Goal: Task Accomplishment & Management: Complete application form

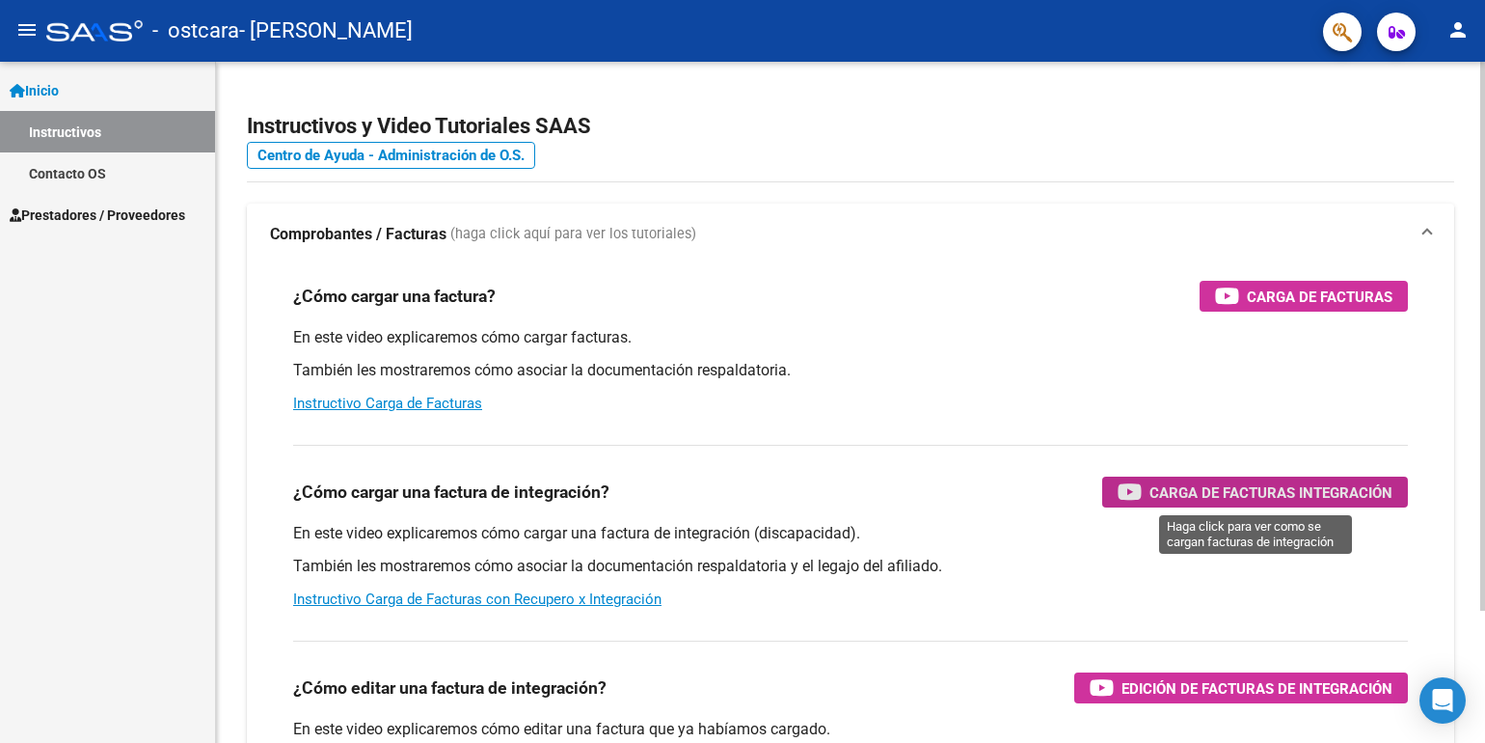
click at [1223, 492] on span "Carga de Facturas Integración" at bounding box center [1270, 492] width 243 height 24
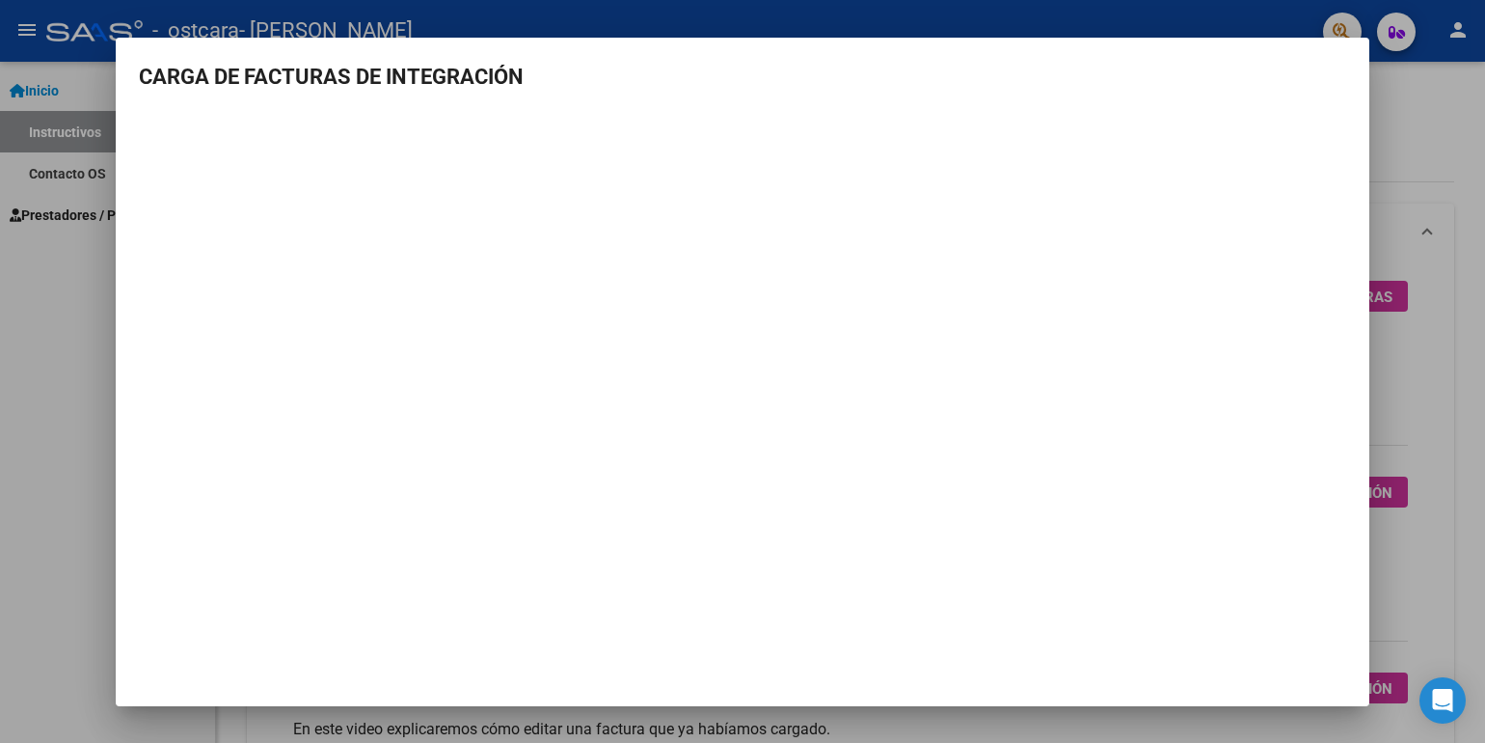
click at [1287, 82] on h3 "CARGA DE FACTURAS DE INTEGRACIÓN" at bounding box center [742, 77] width 1207 height 32
click at [1334, 65] on h3 "CARGA DE FACTURAS DE INTEGRACIÓN" at bounding box center [742, 77] width 1207 height 32
drag, startPoint x: 1479, startPoint y: 155, endPoint x: 1479, endPoint y: 235, distance: 80.0
click at [1479, 235] on div at bounding box center [742, 371] width 1485 height 743
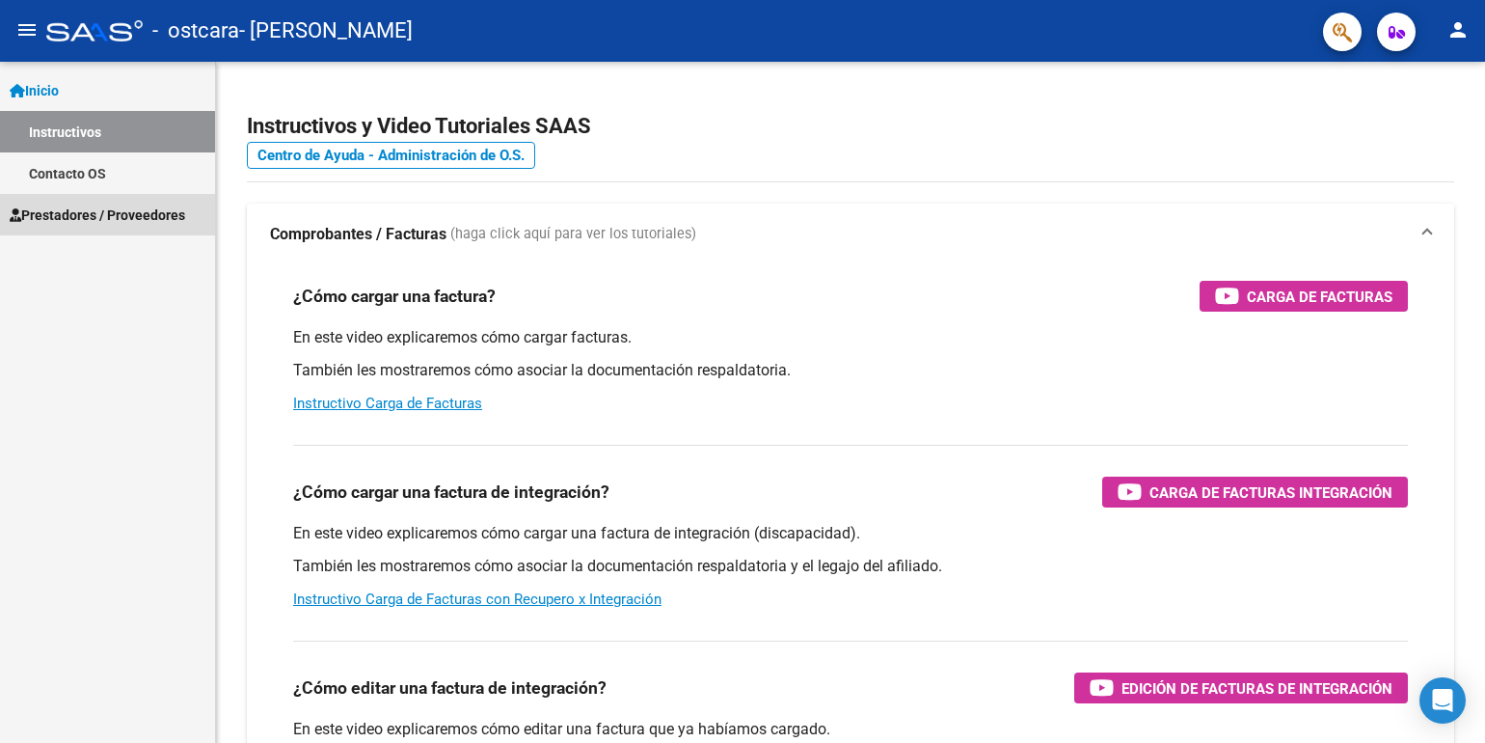
click at [119, 214] on span "Prestadores / Proveedores" at bounding box center [98, 214] width 176 height 21
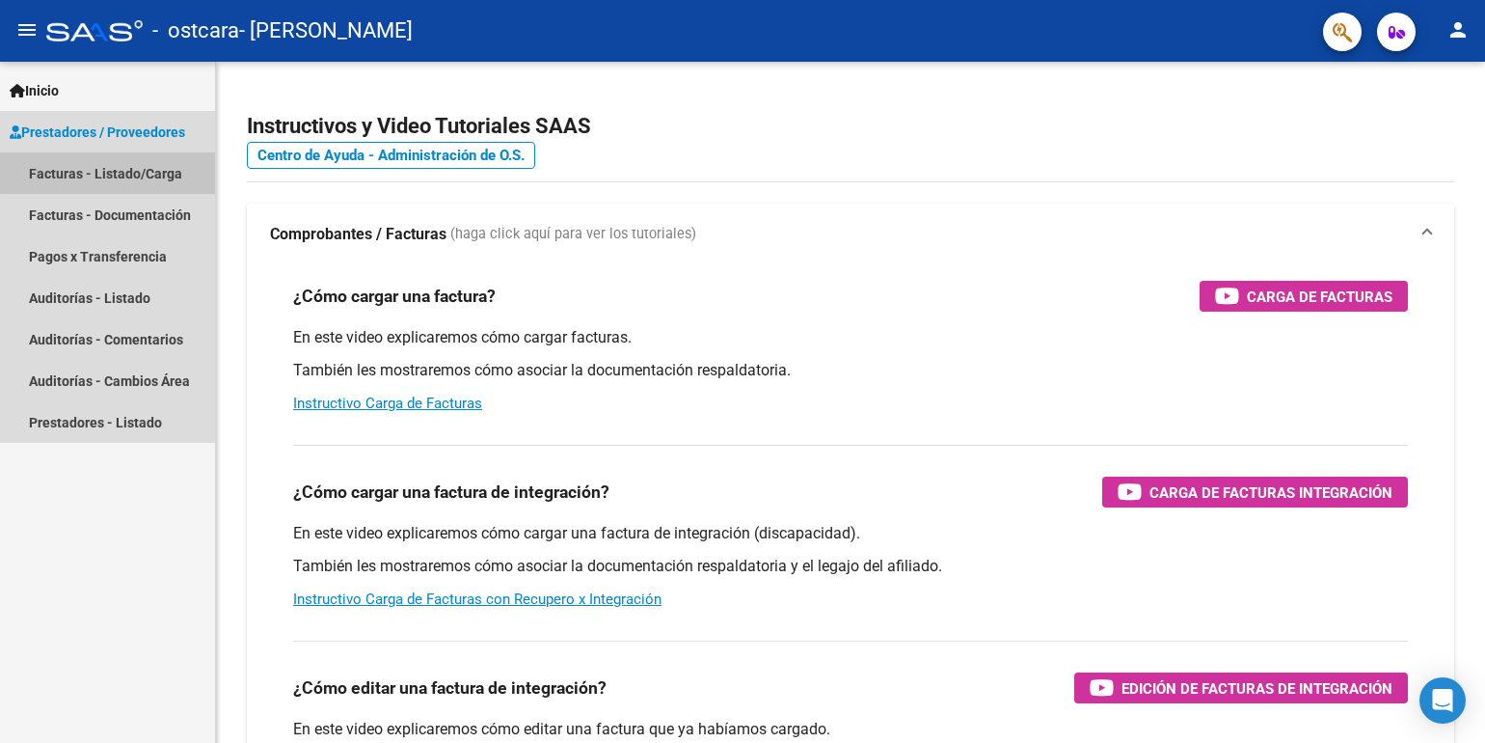
click at [117, 171] on link "Facturas - Listado/Carga" at bounding box center [107, 172] width 215 height 41
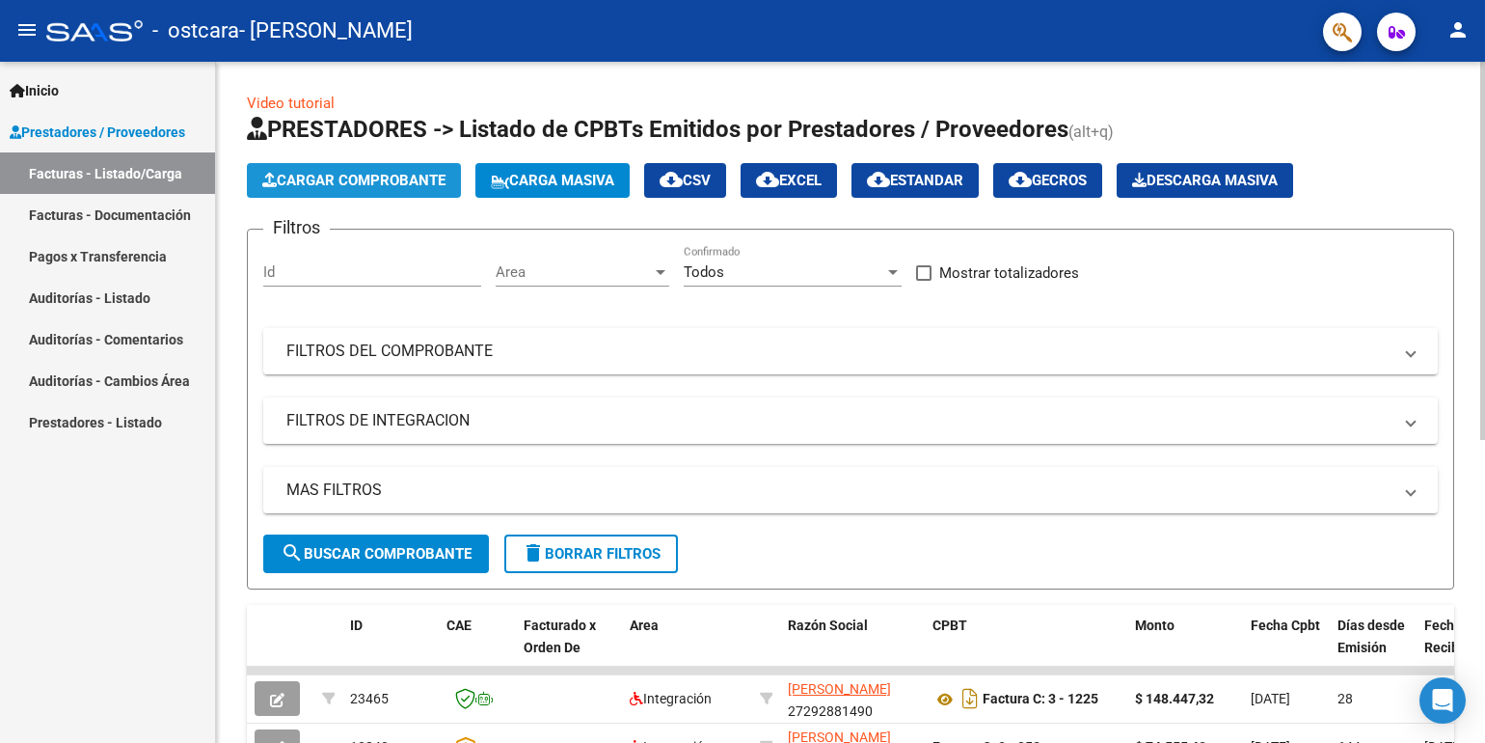
click at [330, 176] on span "Cargar Comprobante" at bounding box center [353, 180] width 183 height 17
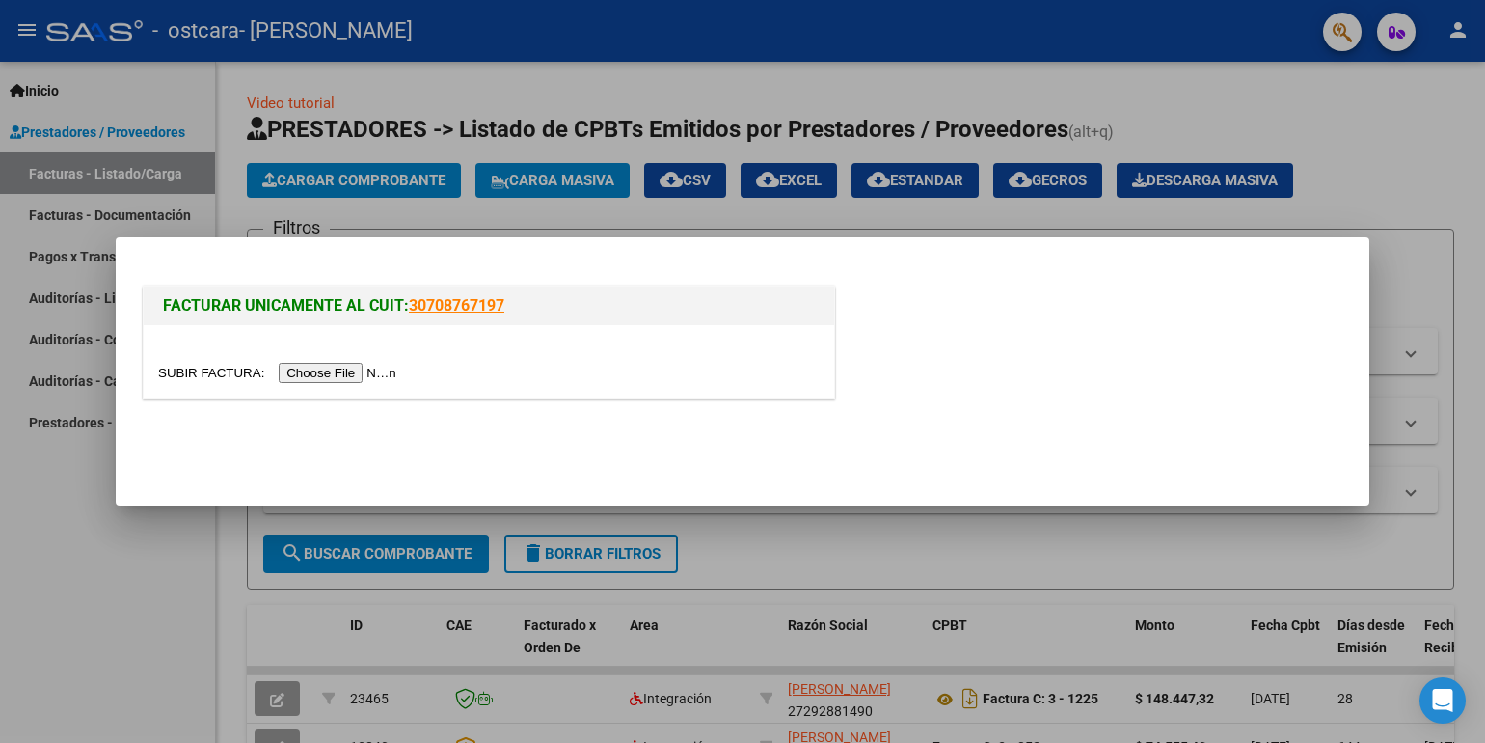
click at [347, 379] on input "file" at bounding box center [280, 373] width 244 height 20
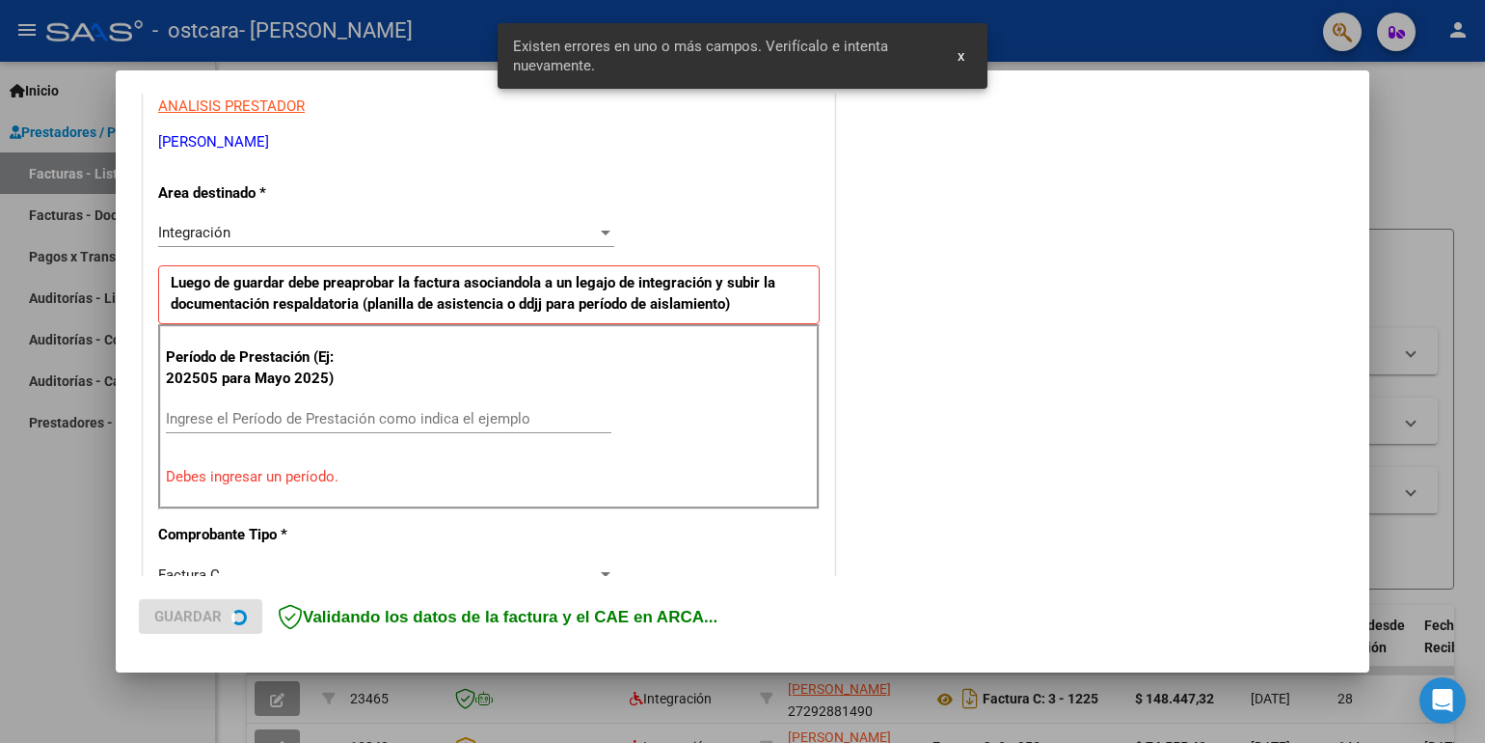
scroll to position [392, 0]
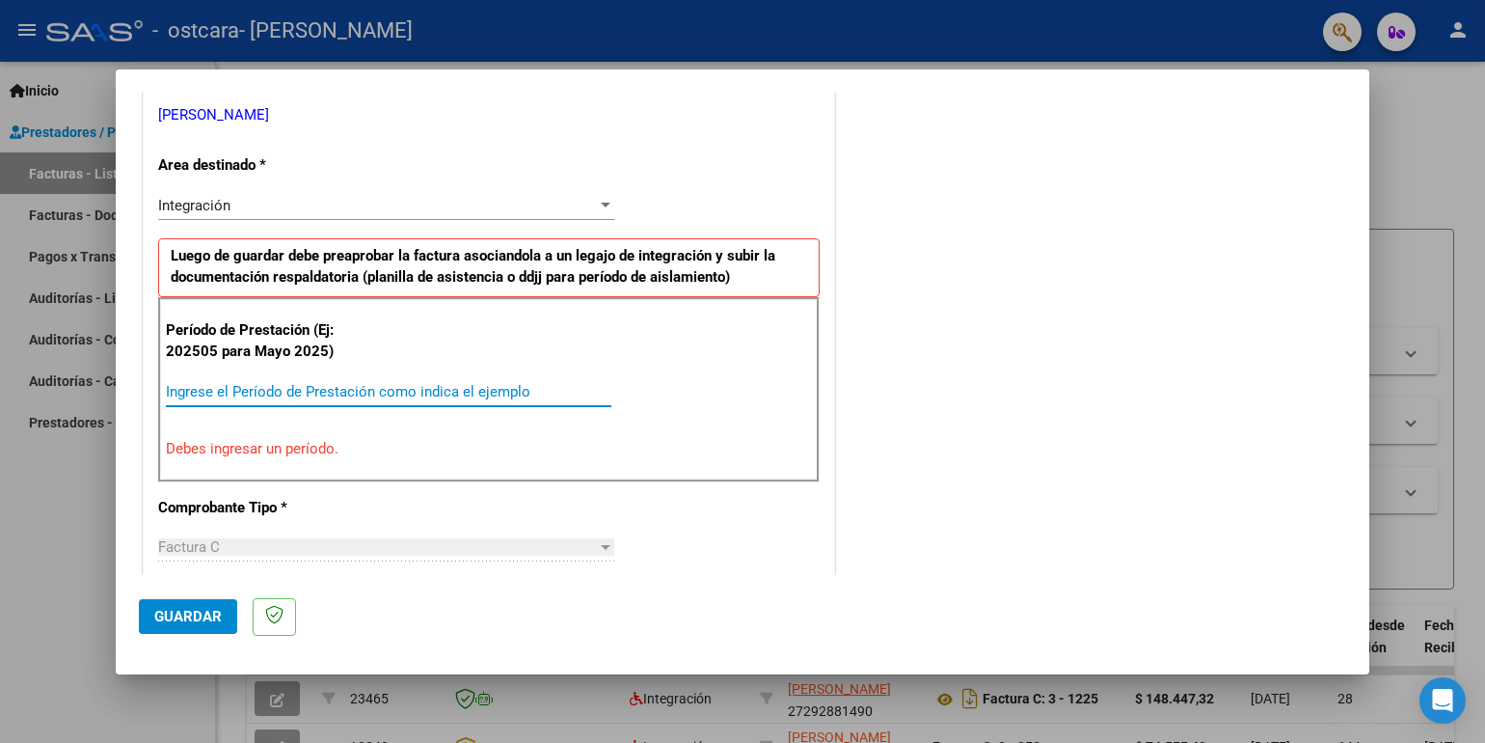
click at [381, 387] on input "Ingrese el Período de Prestación como indica el ejemplo" at bounding box center [389, 391] width 446 height 17
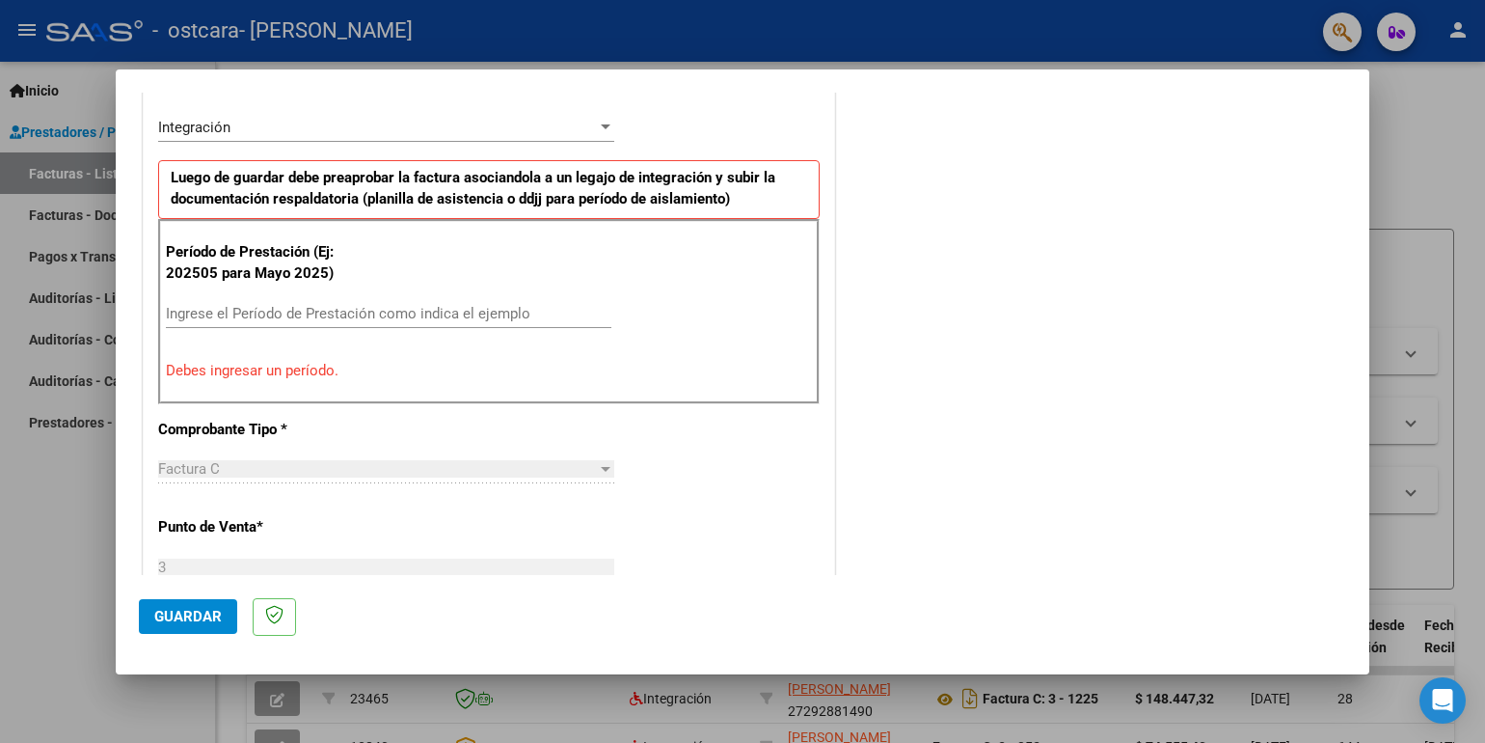
scroll to position [479, 0]
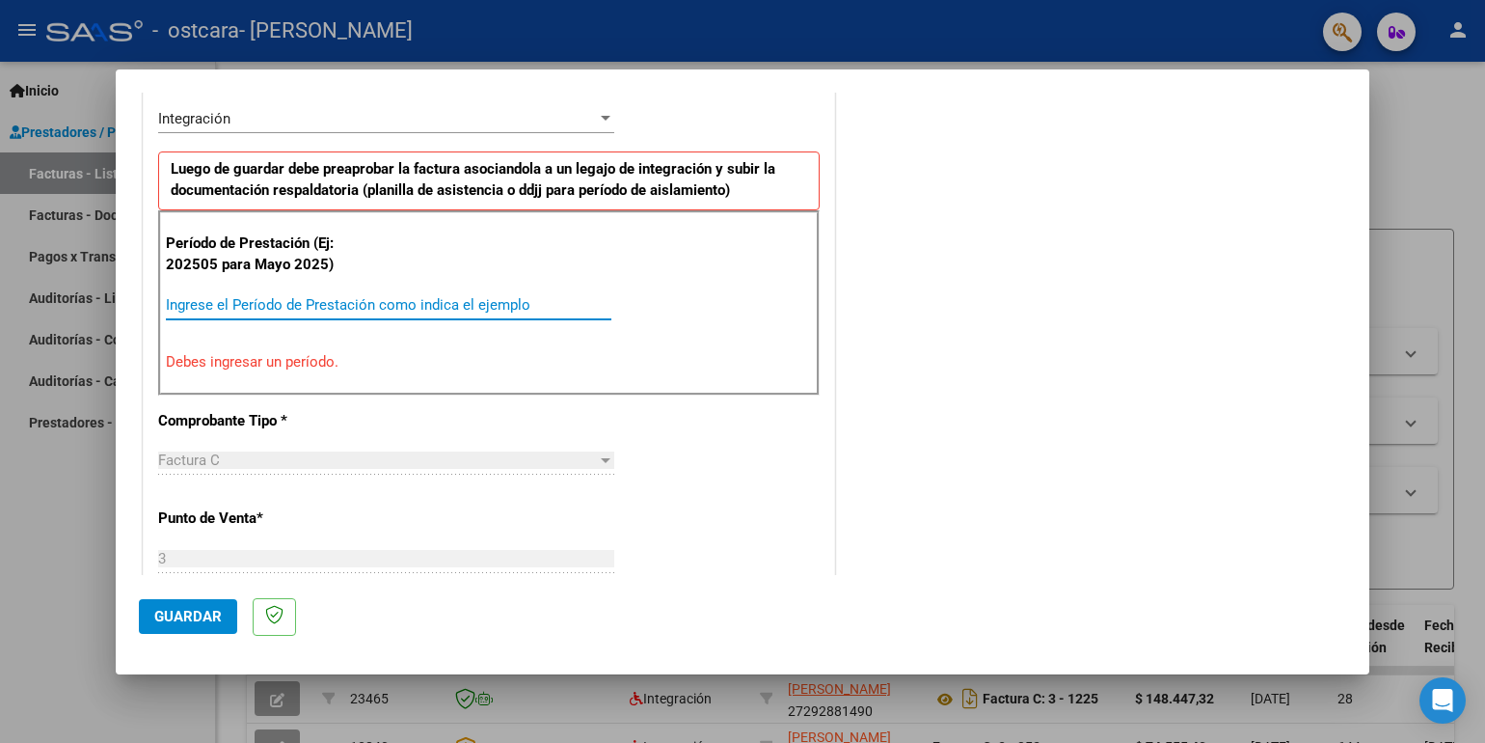
click at [464, 301] on input "Ingrese el Período de Prestación como indica el ejemplo" at bounding box center [389, 304] width 446 height 17
type input "0"
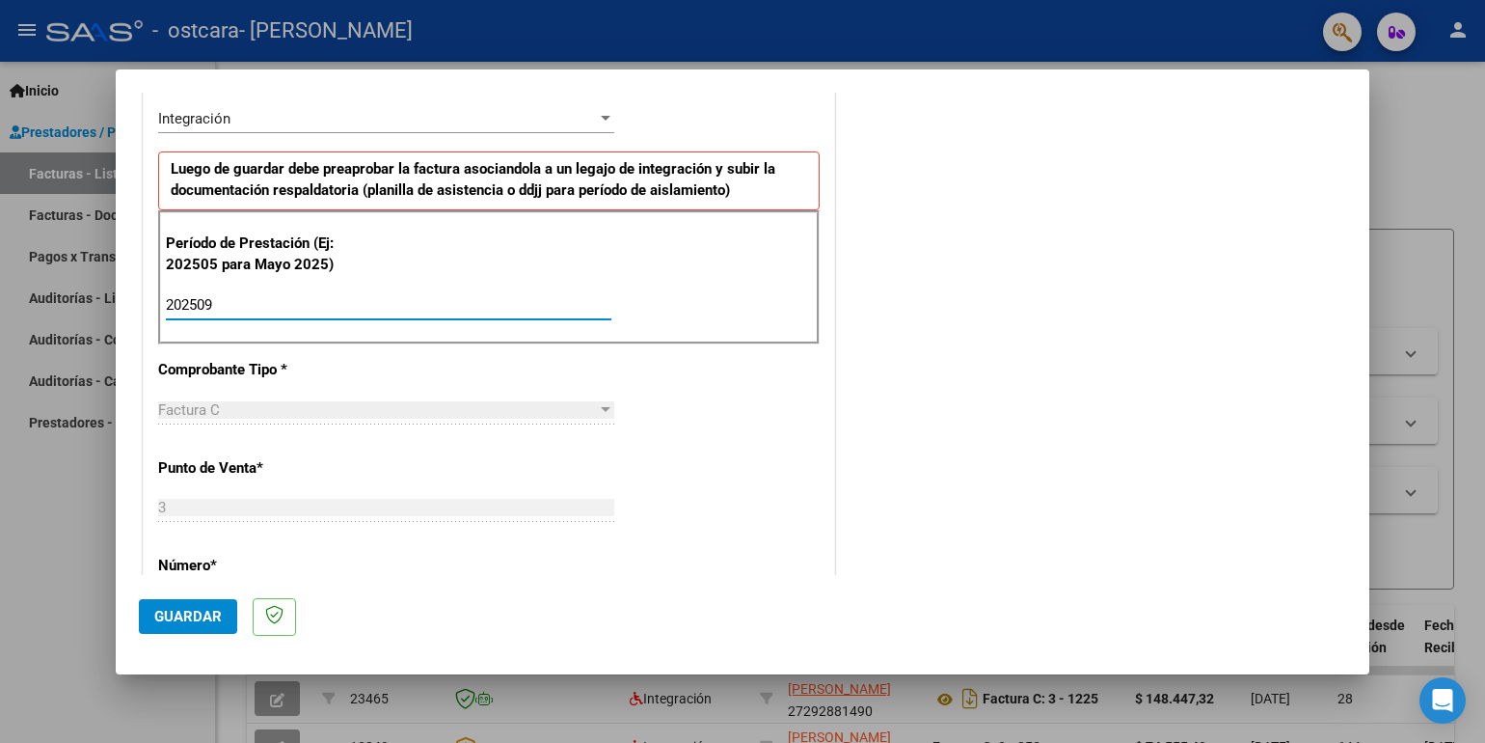
type input "202509"
click at [192, 620] on span "Guardar" at bounding box center [188, 616] width 68 height 17
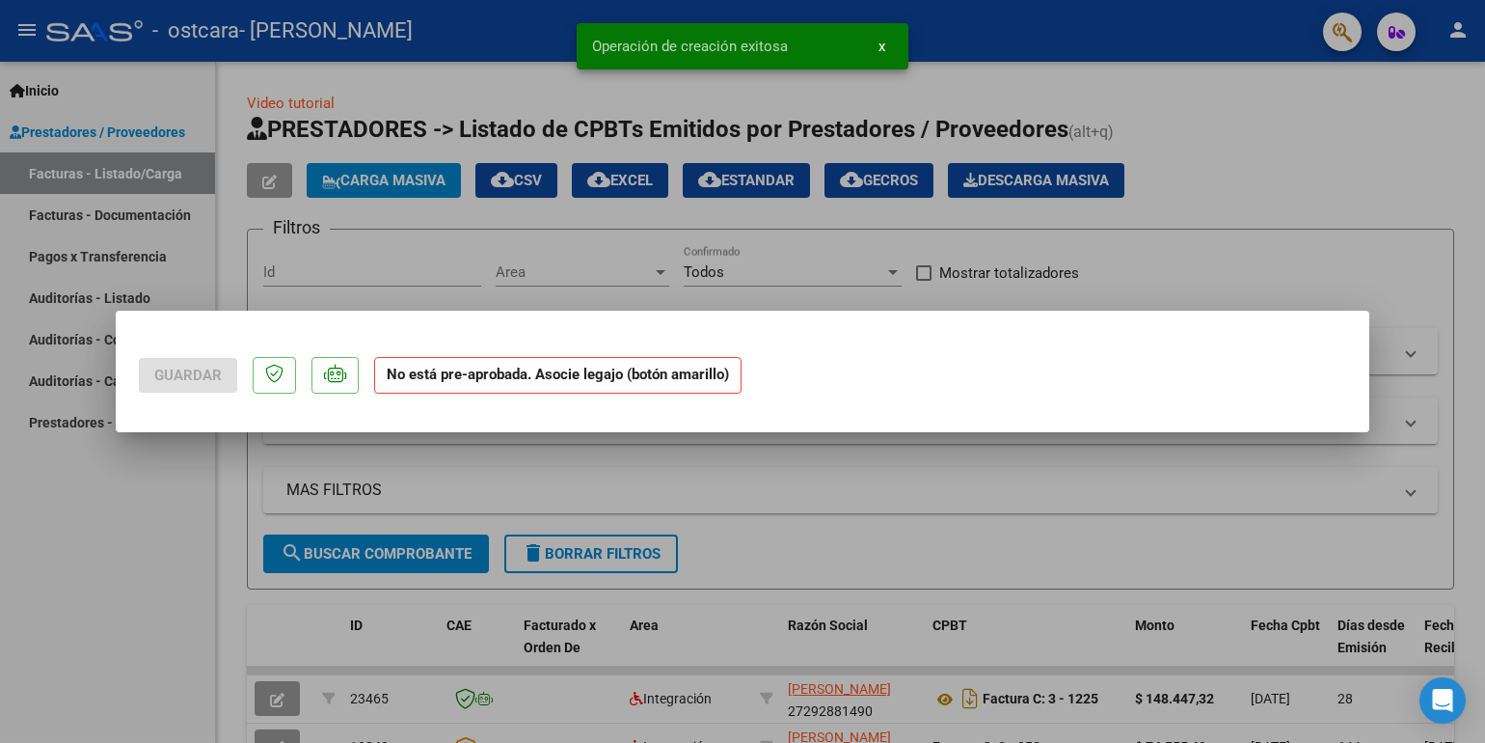
scroll to position [0, 0]
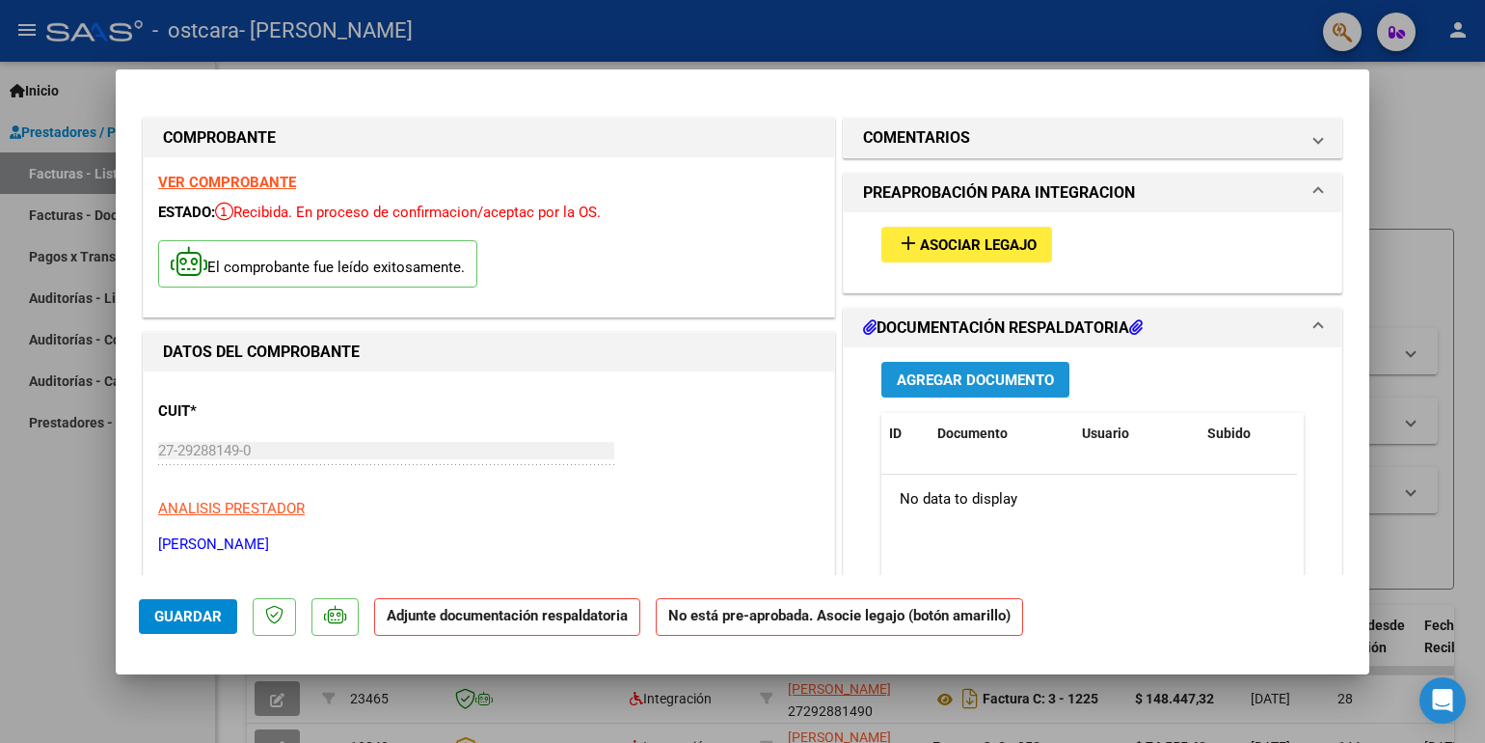
click at [950, 379] on span "Agregar Documento" at bounding box center [975, 379] width 157 height 17
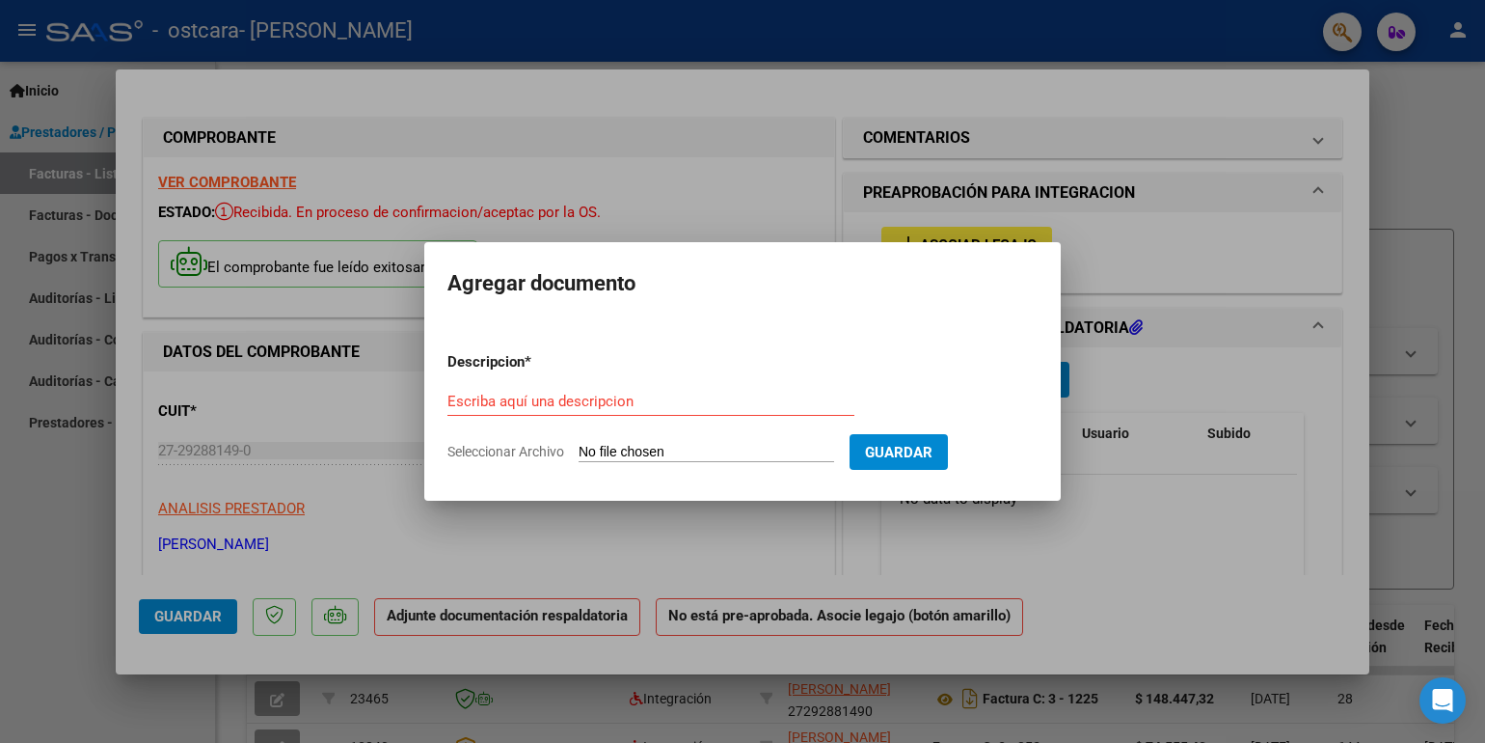
click at [741, 387] on div "Escriba aquí una descripcion" at bounding box center [650, 401] width 407 height 29
click at [713, 445] on input "Seleccionar Archivo" at bounding box center [707, 453] width 256 height 18
type input "C:\fakepath\ASISTENCIA SEPTIEMBRE EMIR.pdf"
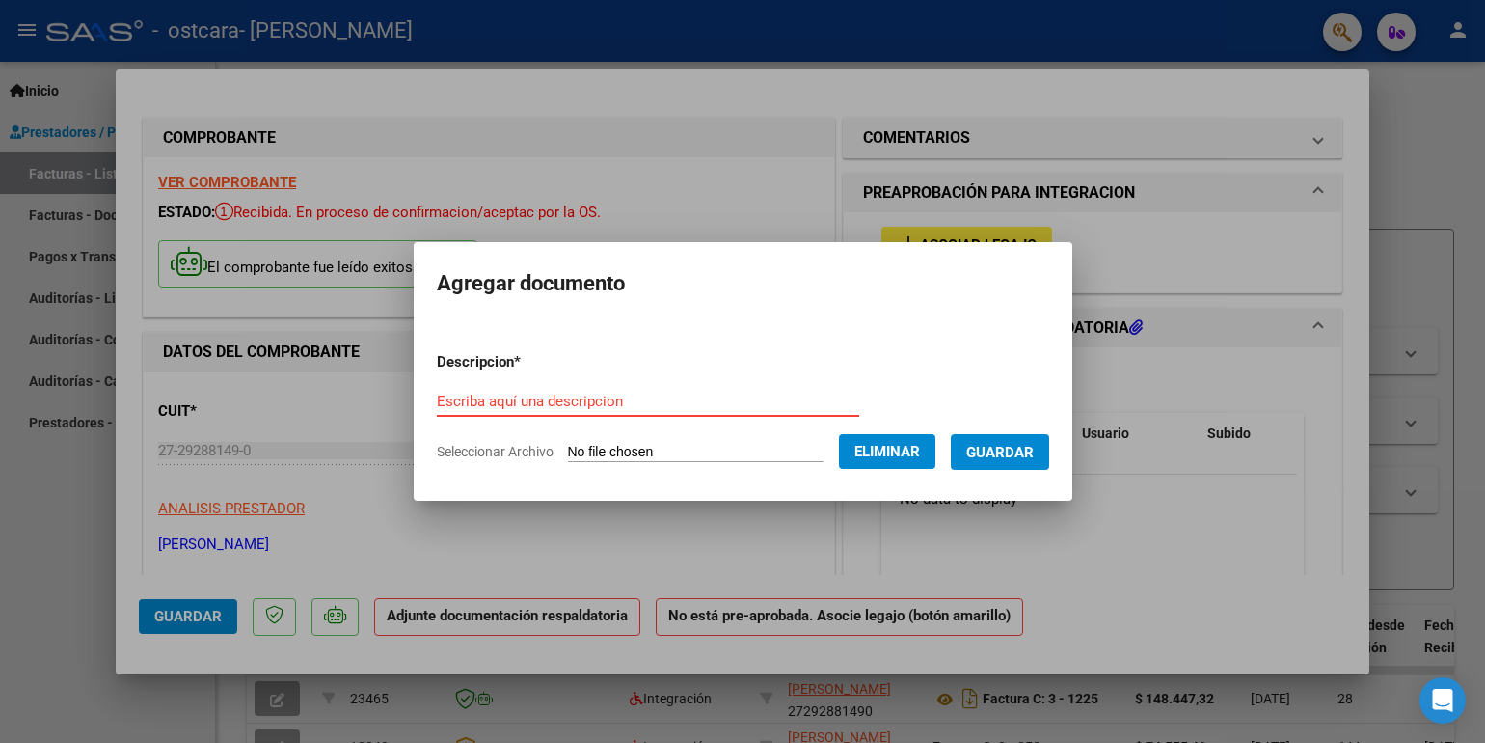
click at [559, 395] on input "Escriba aquí una descripcion" at bounding box center [648, 400] width 422 height 17
type input "ASISTENCIA MES SEPTIEBRE [PERSON_NAME]"
click at [1034, 461] on span "Guardar" at bounding box center [1000, 452] width 68 height 17
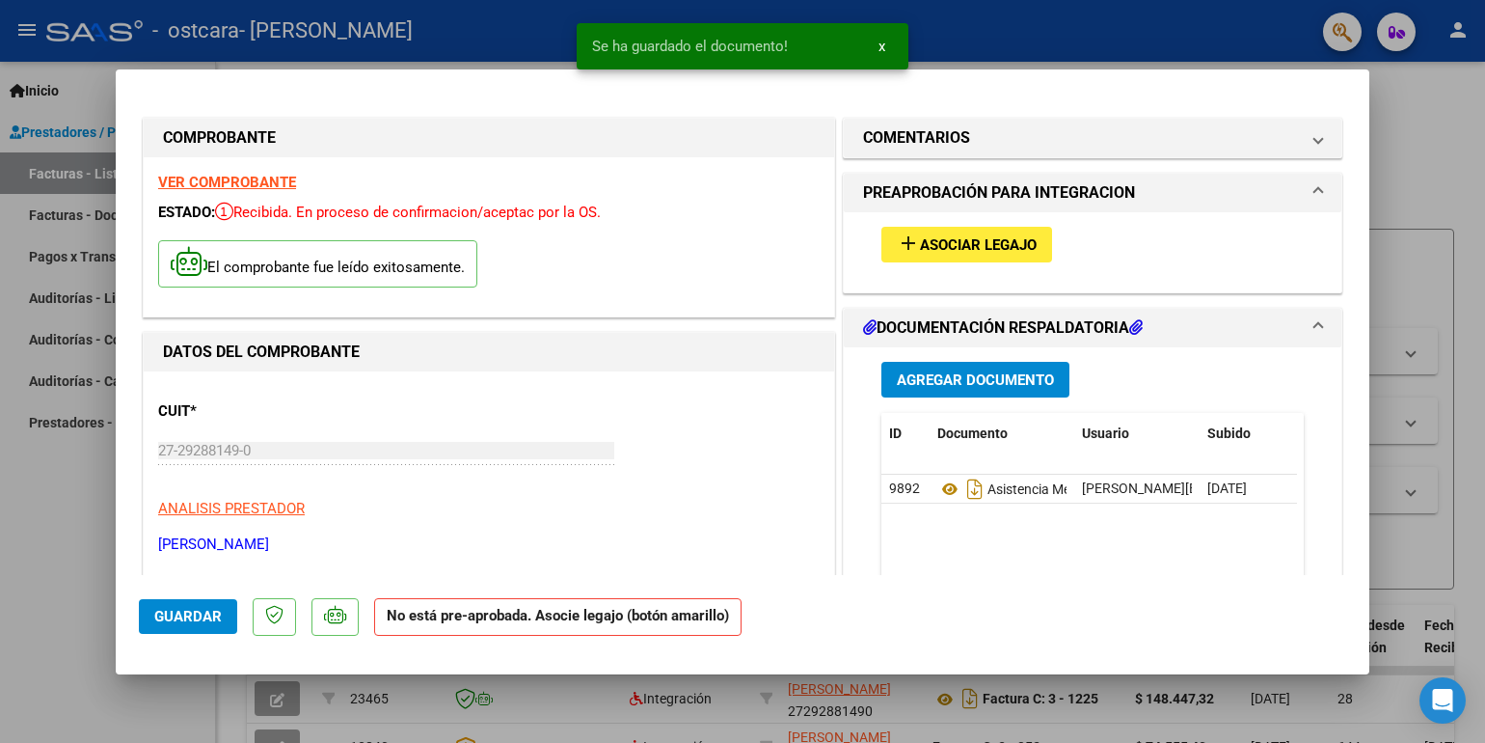
click at [1039, 461] on datatable-header "ID Documento Usuario Subido Acción" at bounding box center [1089, 444] width 416 height 62
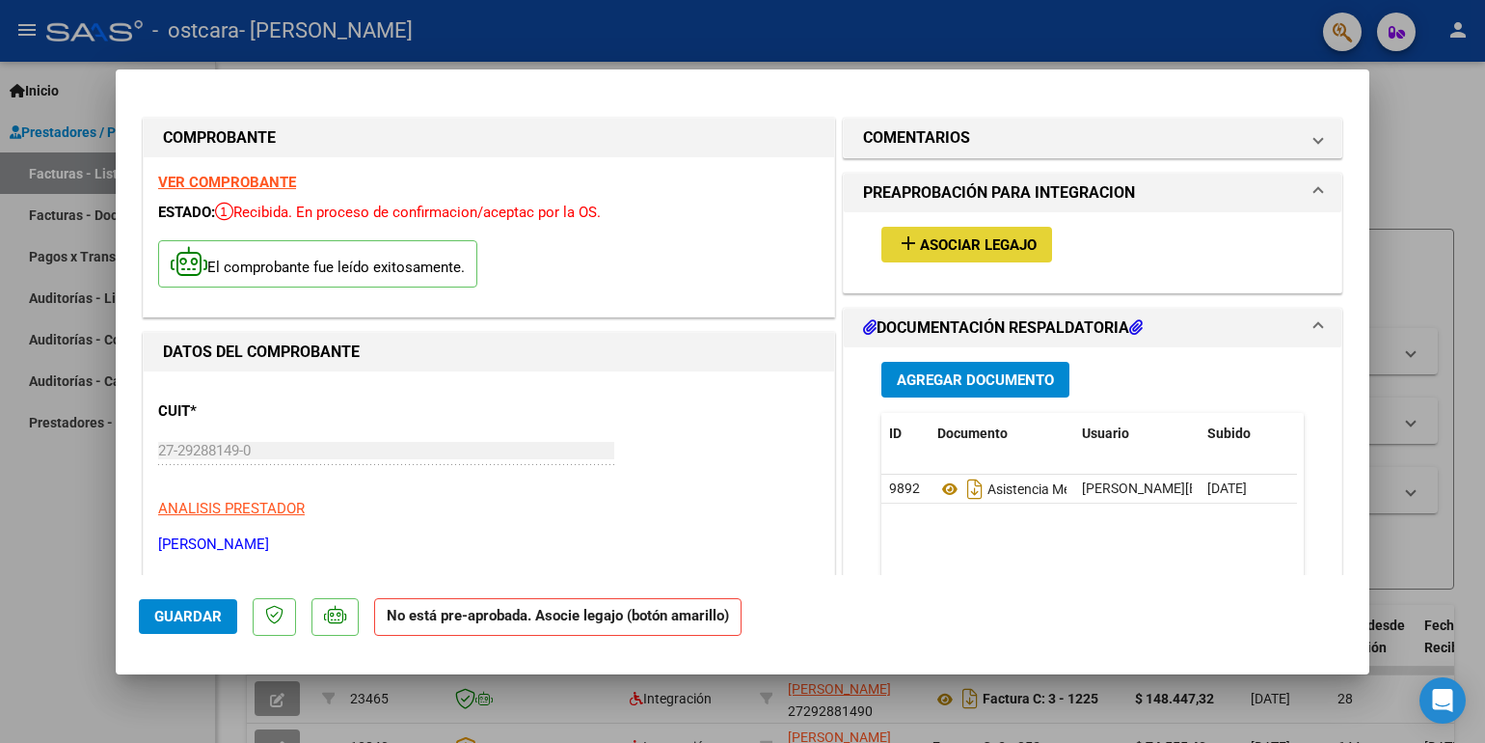
click at [977, 244] on span "Asociar Legajo" at bounding box center [978, 244] width 117 height 17
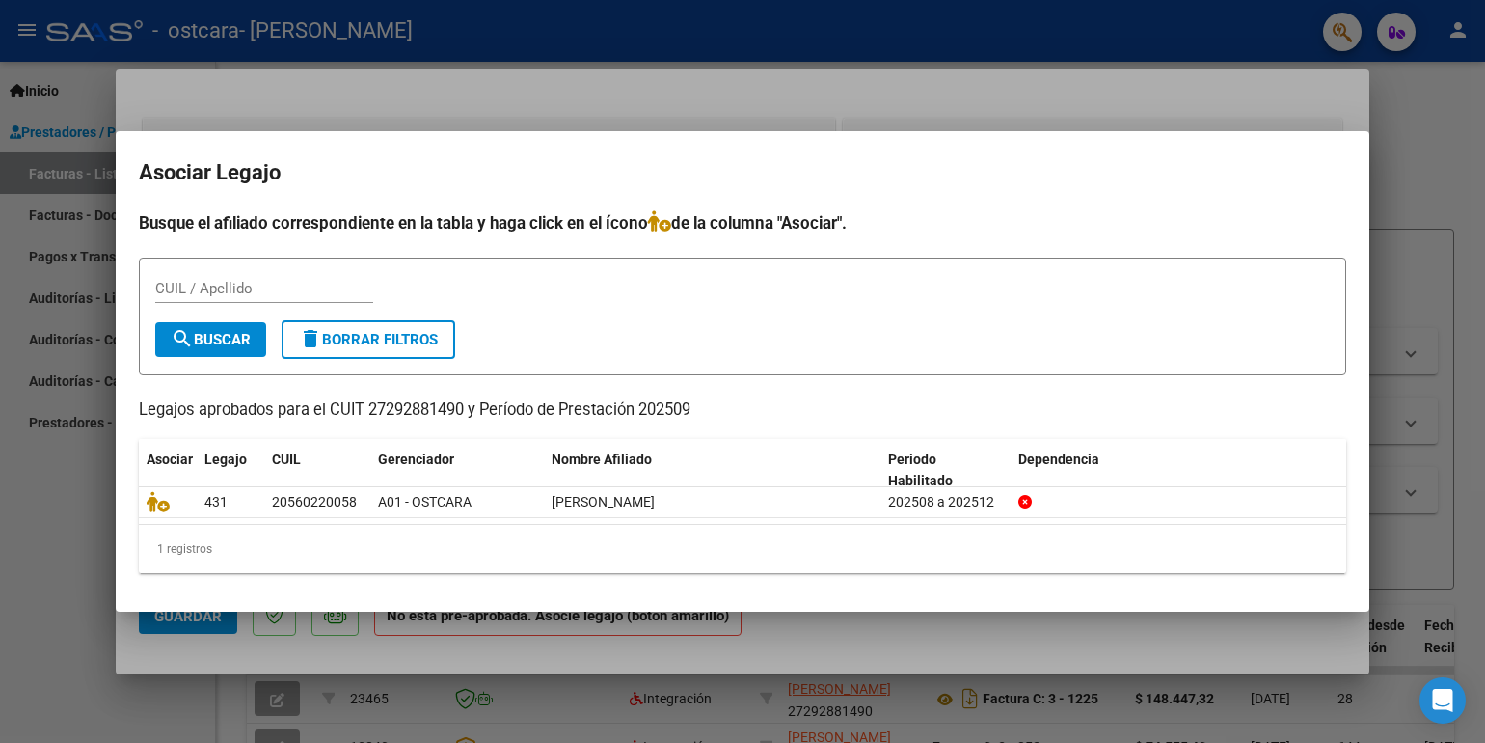
click at [322, 299] on div "CUIL / Apellido" at bounding box center [264, 288] width 218 height 29
click at [208, 344] on span "search Buscar" at bounding box center [211, 339] width 80 height 17
click at [238, 286] on input "[PERSON_NAME]" at bounding box center [264, 288] width 218 height 17
type input "[PERSON_NAME]"
click at [205, 337] on span "search Buscar" at bounding box center [211, 339] width 80 height 17
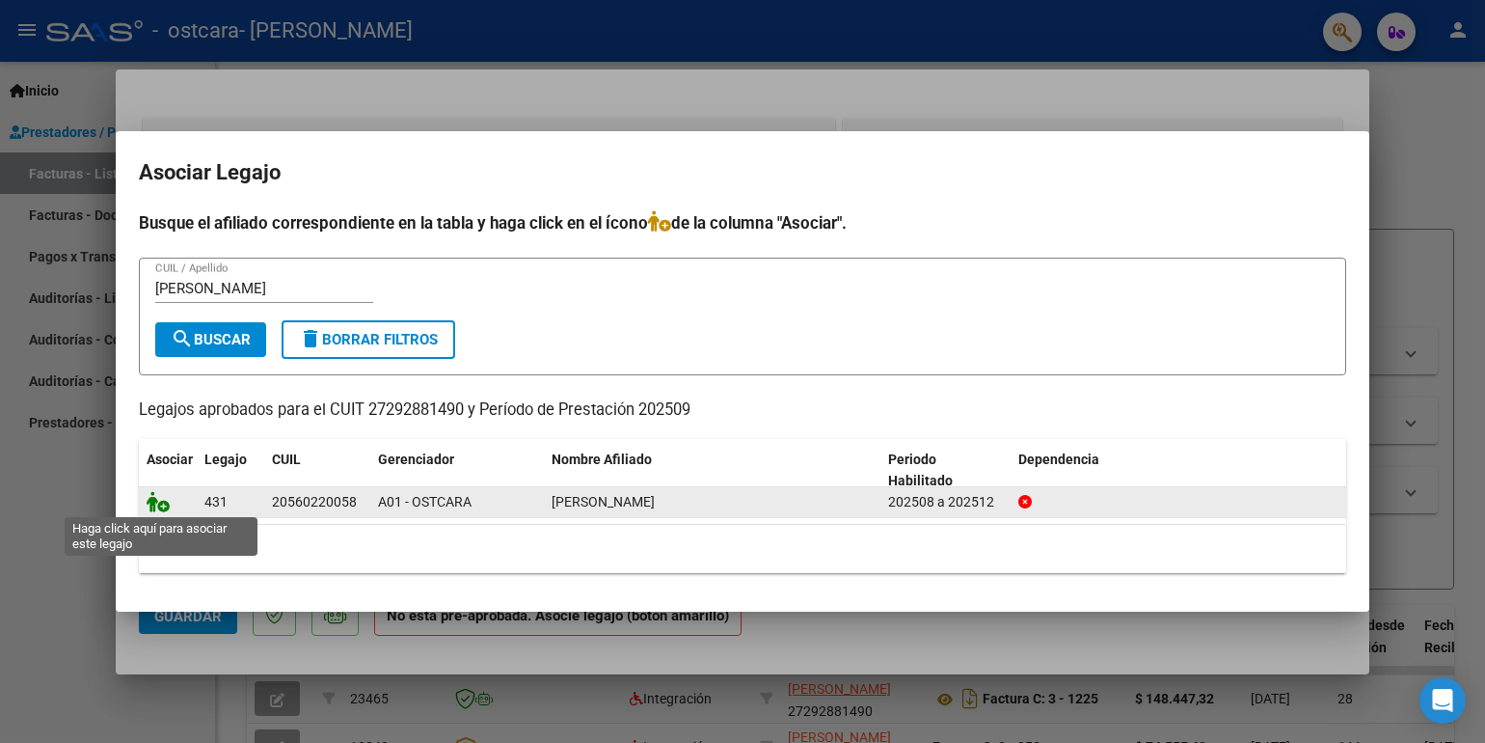
click at [153, 506] on icon at bounding box center [158, 501] width 23 height 21
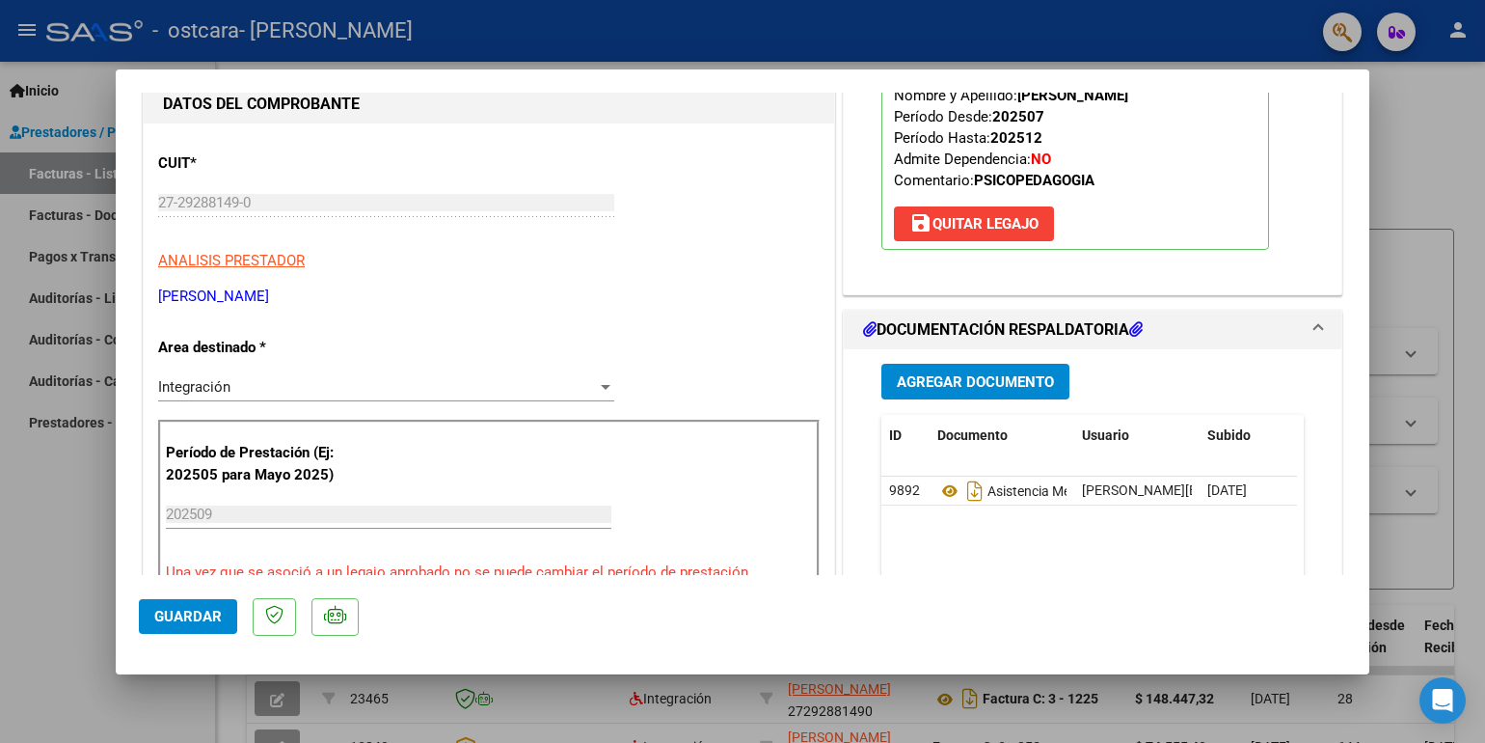
scroll to position [299, 0]
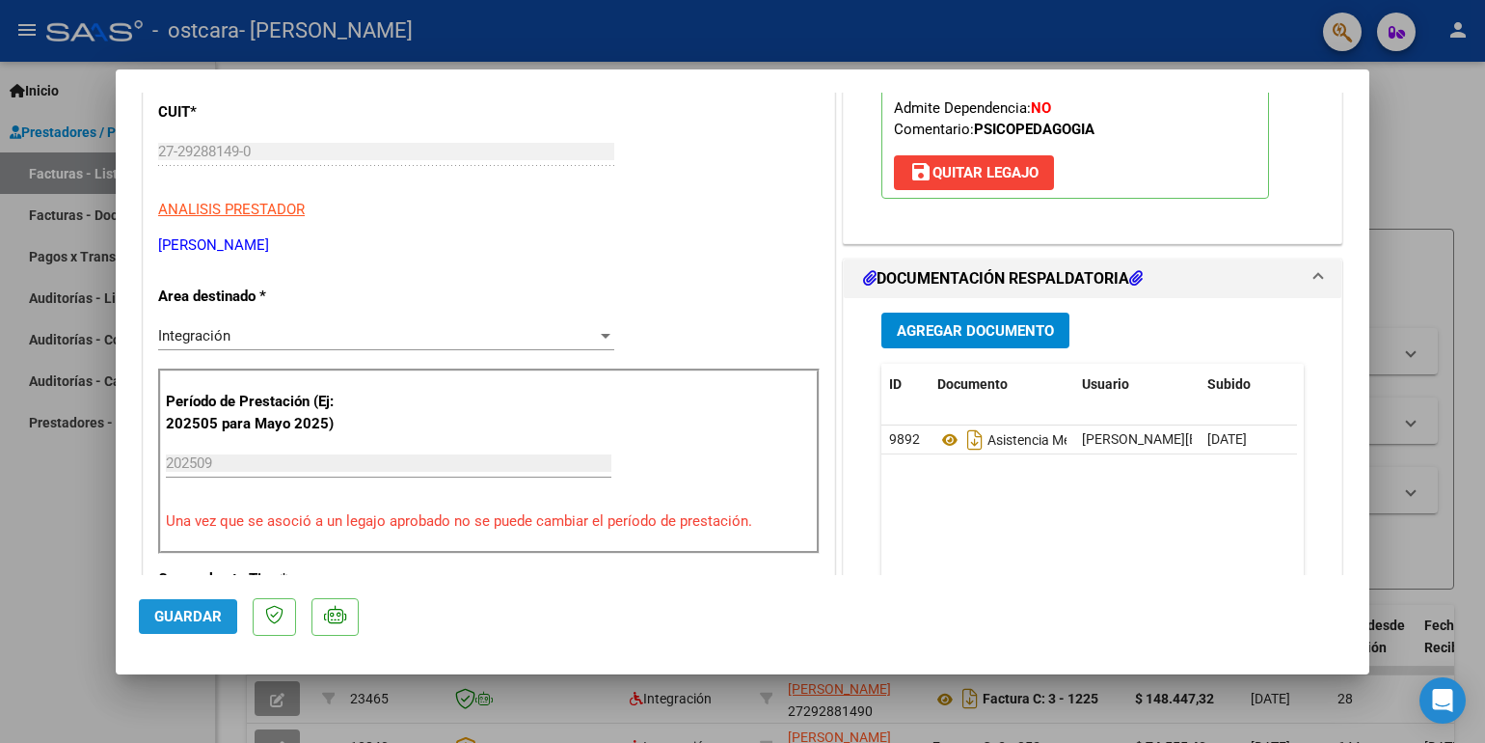
click at [173, 616] on span "Guardar" at bounding box center [188, 616] width 68 height 17
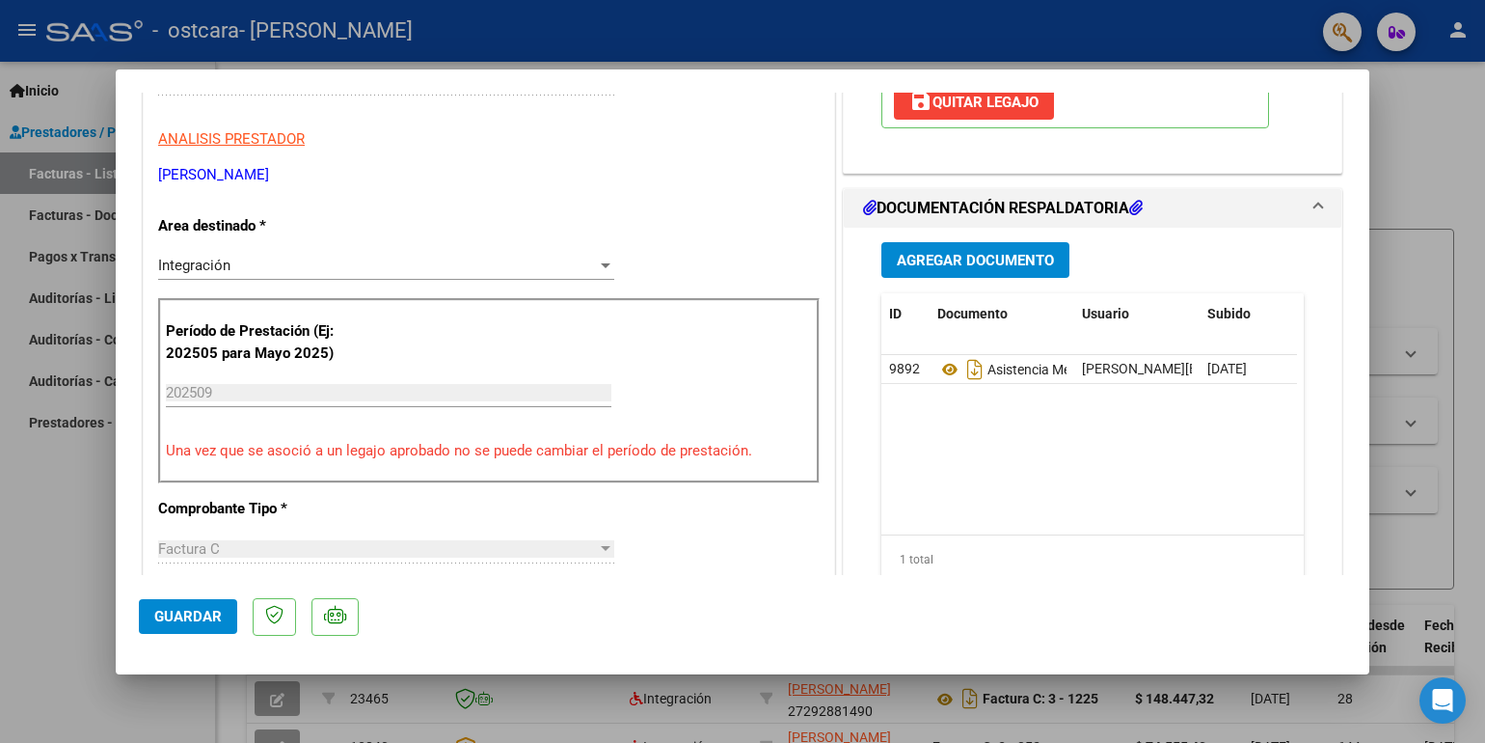
scroll to position [0, 0]
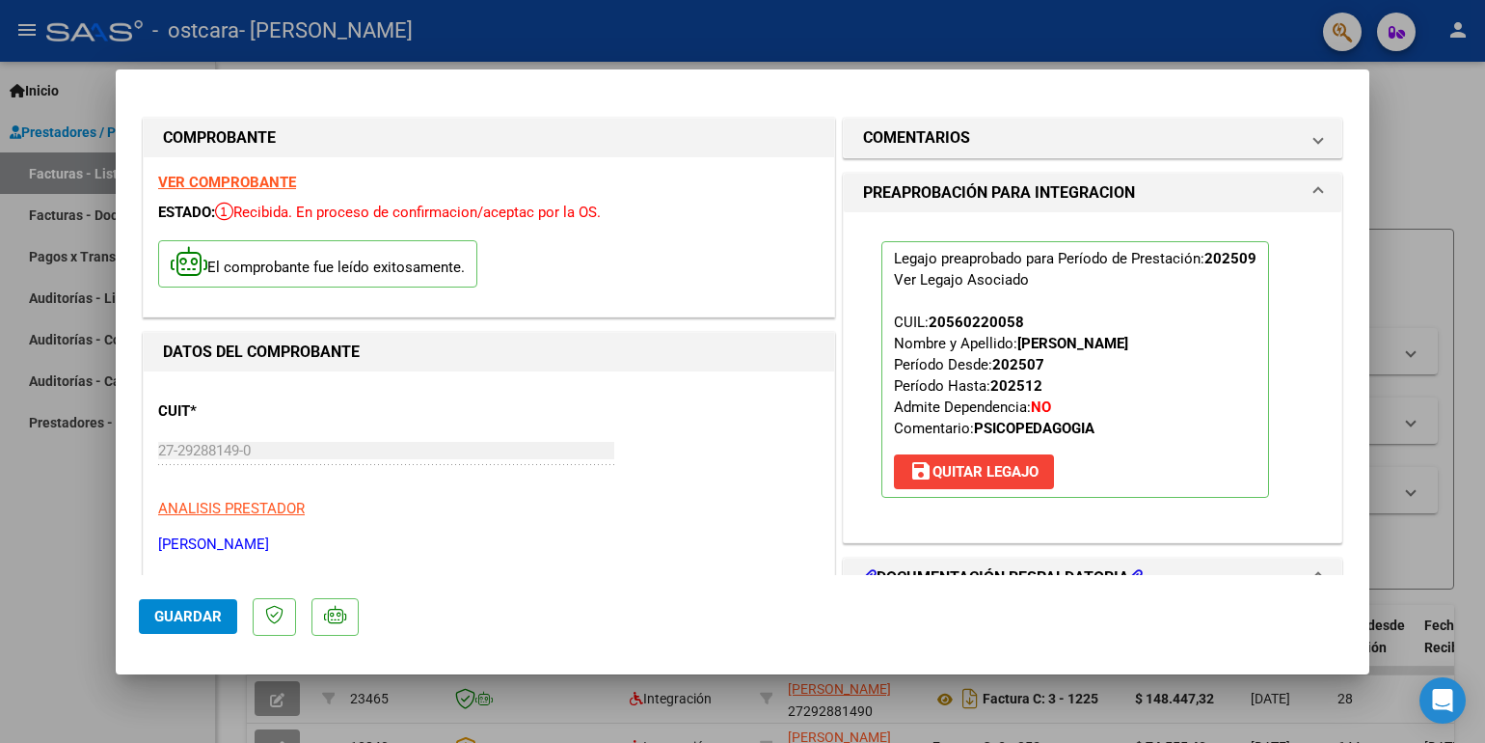
click at [1435, 100] on div at bounding box center [742, 371] width 1485 height 743
type input "$ 0,00"
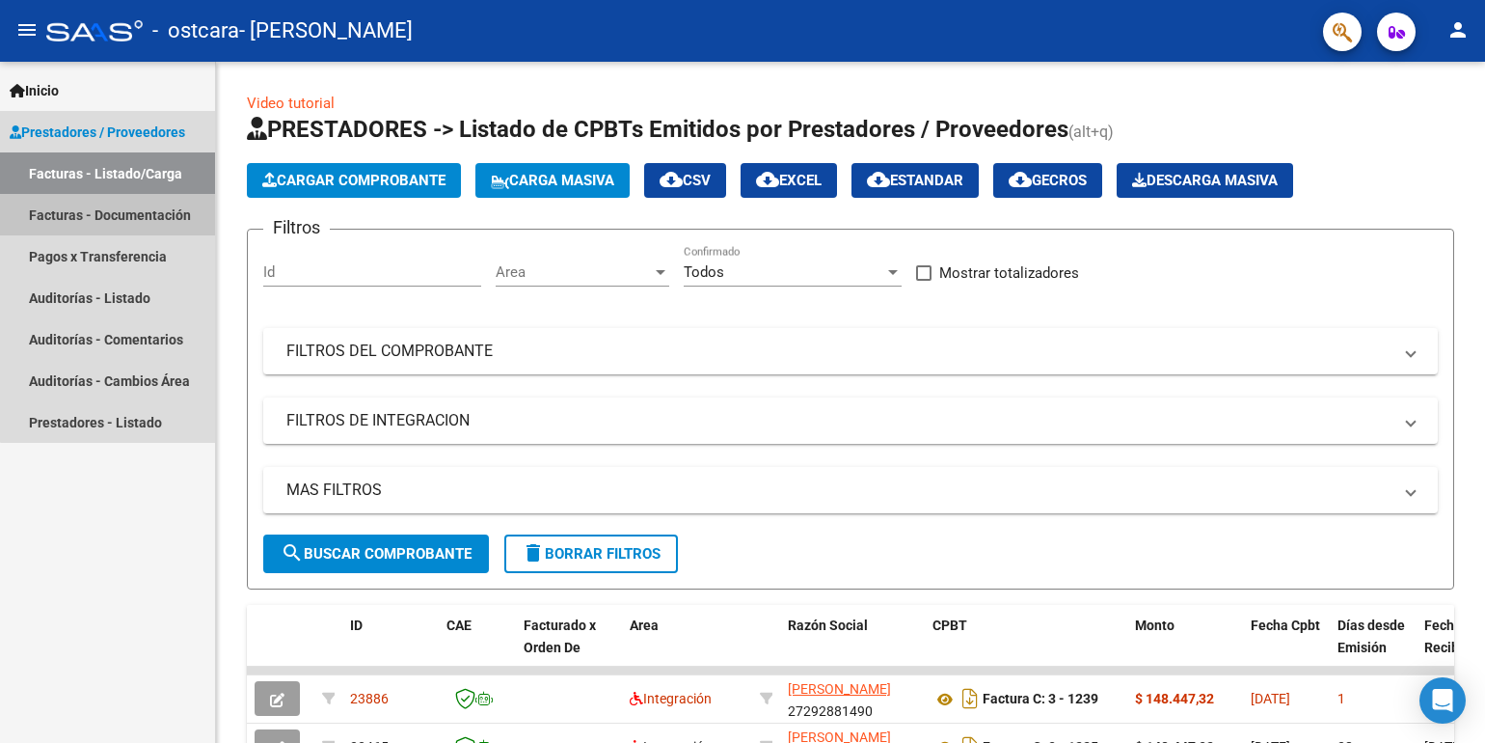
click at [148, 228] on link "Facturas - Documentación" at bounding box center [107, 214] width 215 height 41
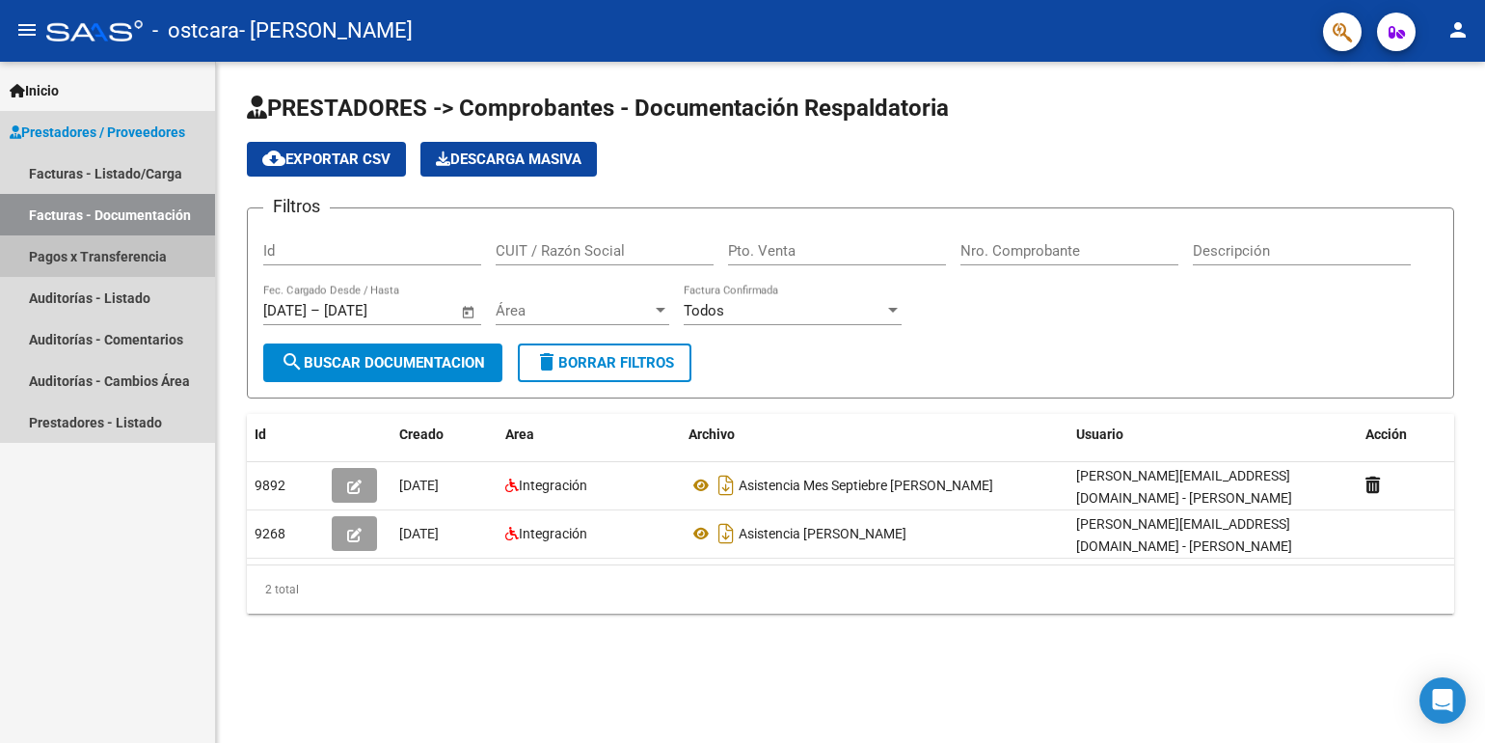
click at [127, 257] on link "Pagos x Transferencia" at bounding box center [107, 255] width 215 height 41
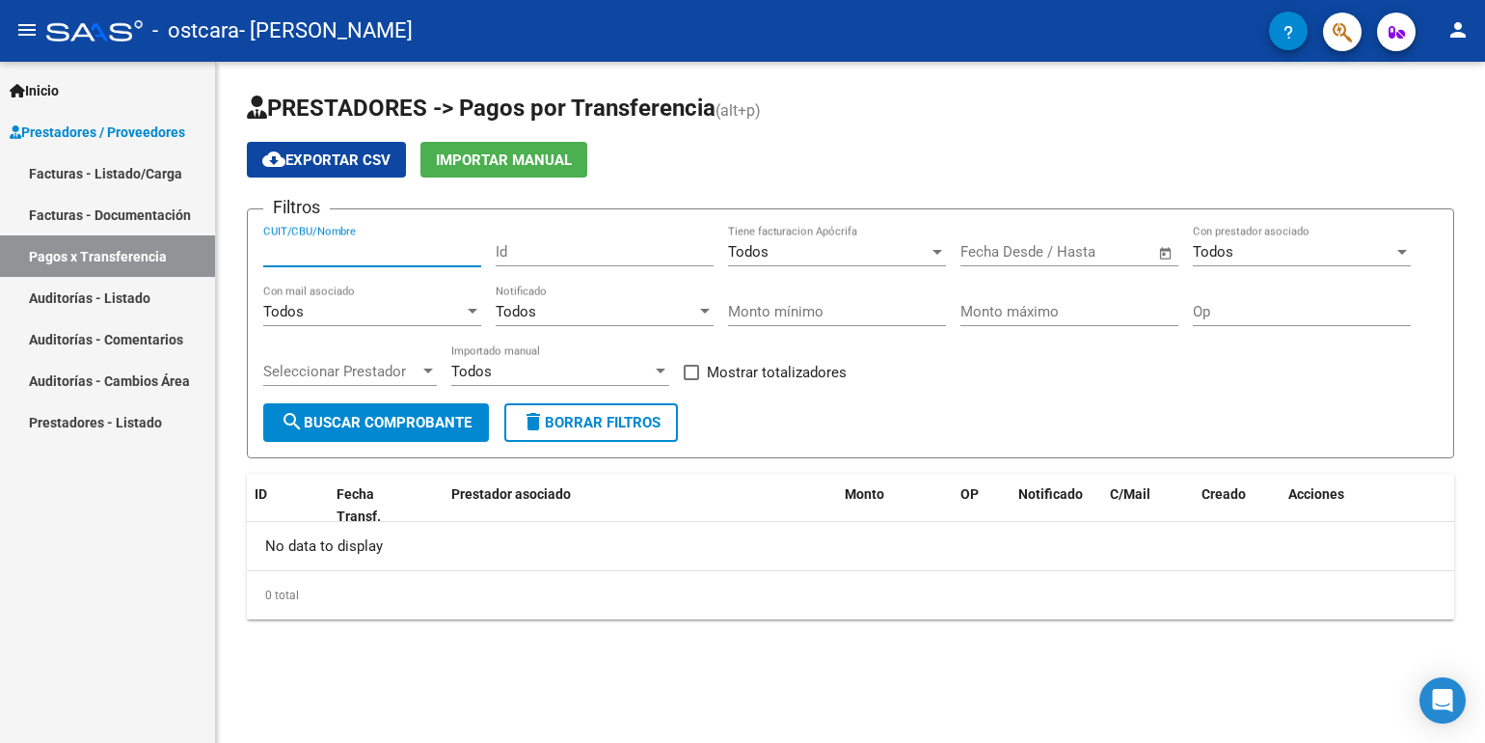
click at [285, 247] on input "CUIT/CBU/Nombre" at bounding box center [372, 251] width 218 height 17
click at [354, 364] on span "Seleccionar Prestador" at bounding box center [341, 371] width 156 height 17
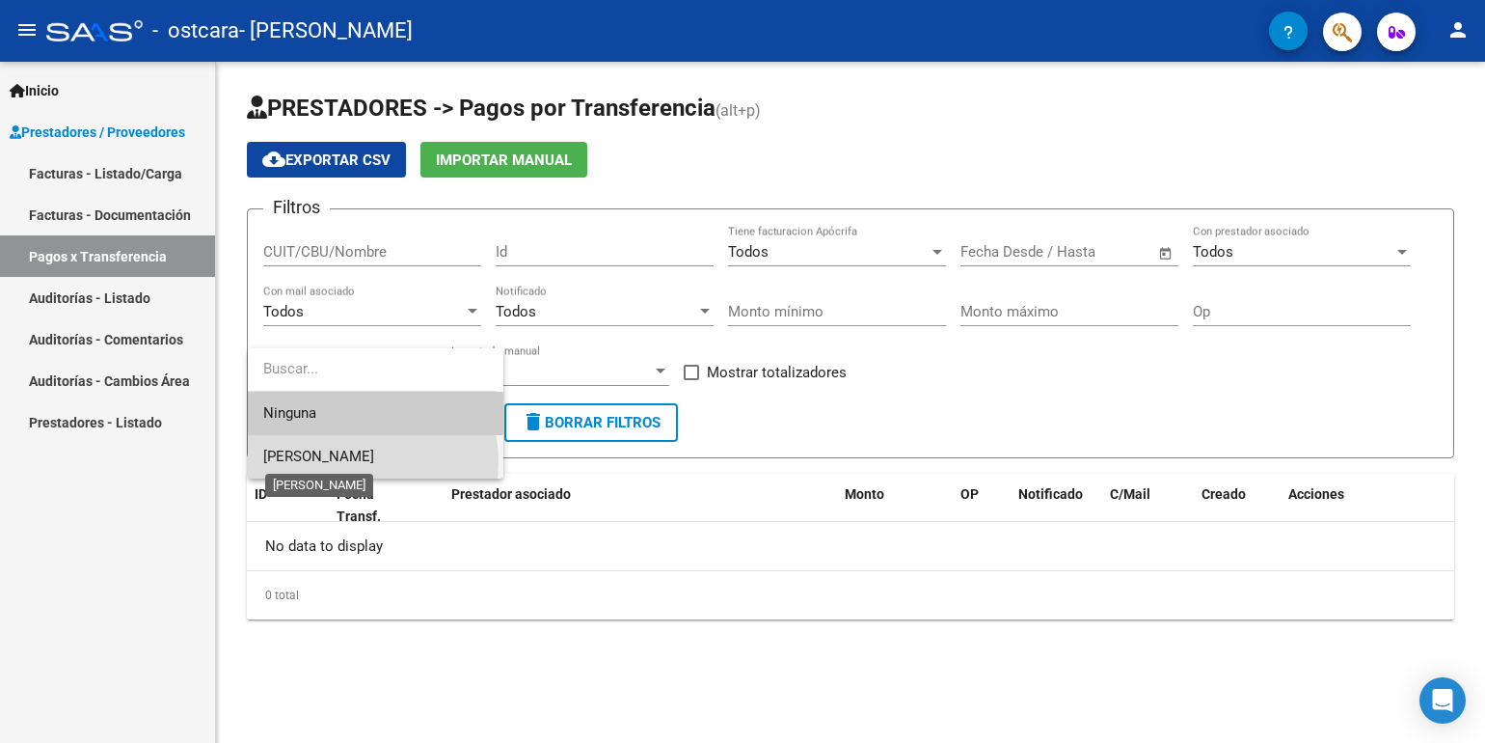
click at [364, 461] on span "[PERSON_NAME]" at bounding box center [318, 455] width 111 height 17
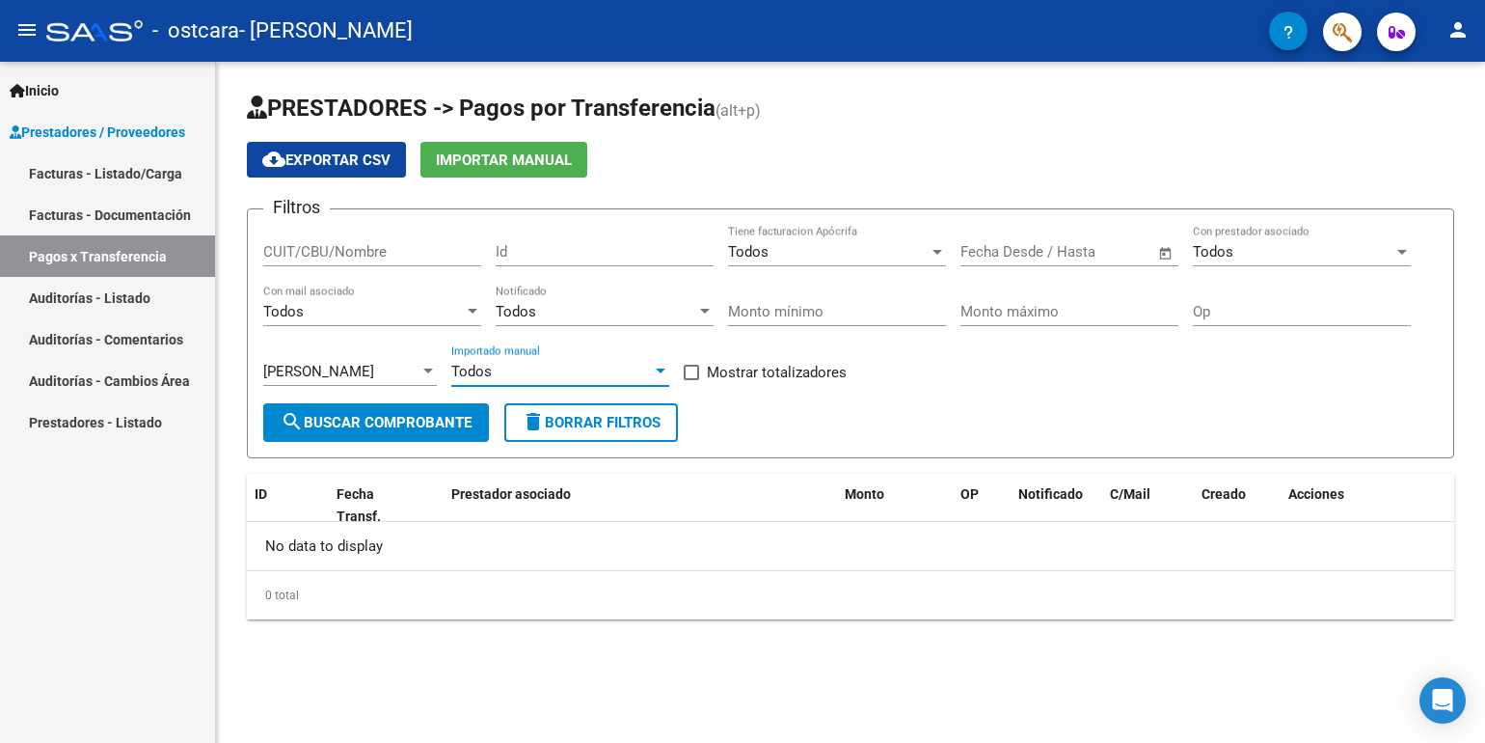
click at [655, 371] on div at bounding box center [660, 371] width 17 height 15
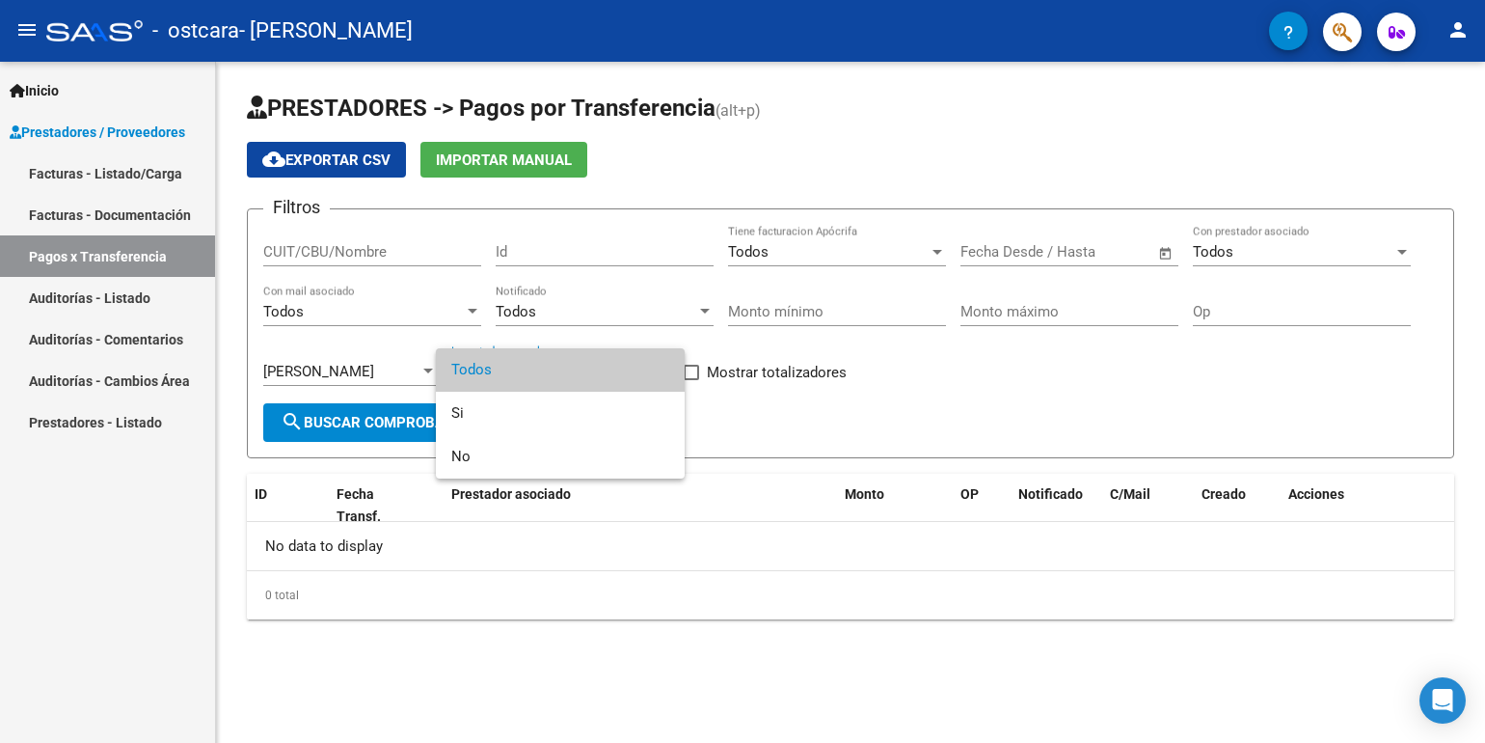
click at [753, 421] on div at bounding box center [742, 371] width 1485 height 743
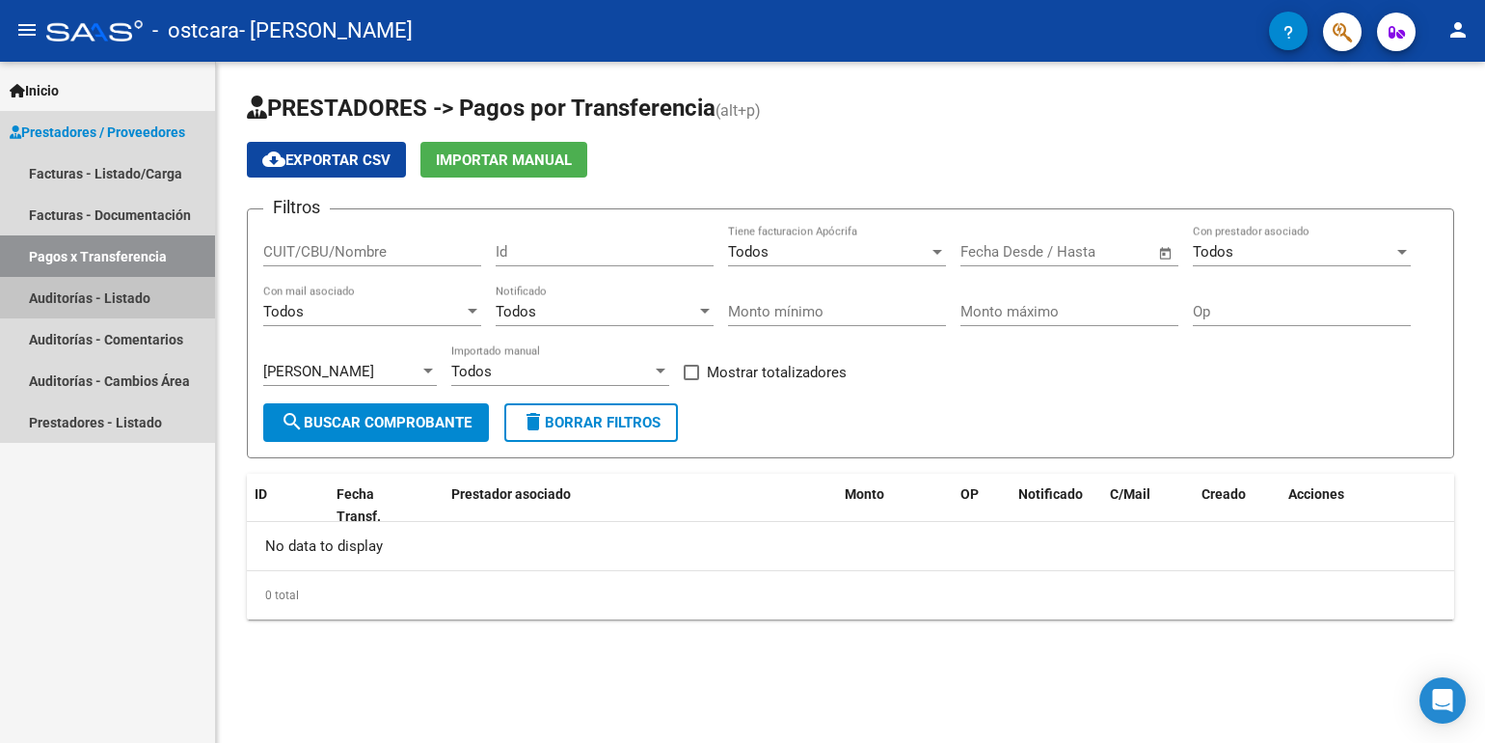
click at [135, 305] on link "Auditorías - Listado" at bounding box center [107, 297] width 215 height 41
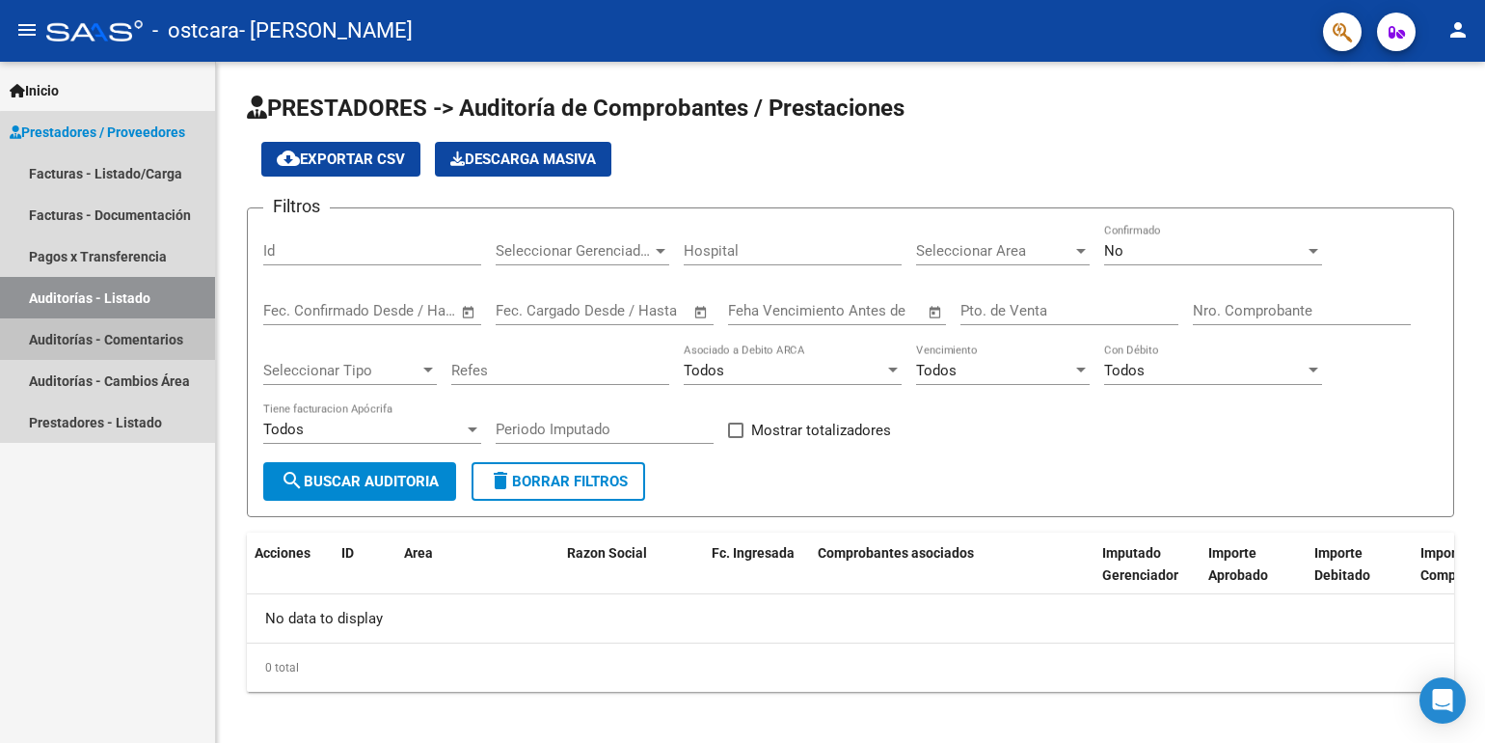
click at [129, 333] on link "Auditorías - Comentarios" at bounding box center [107, 338] width 215 height 41
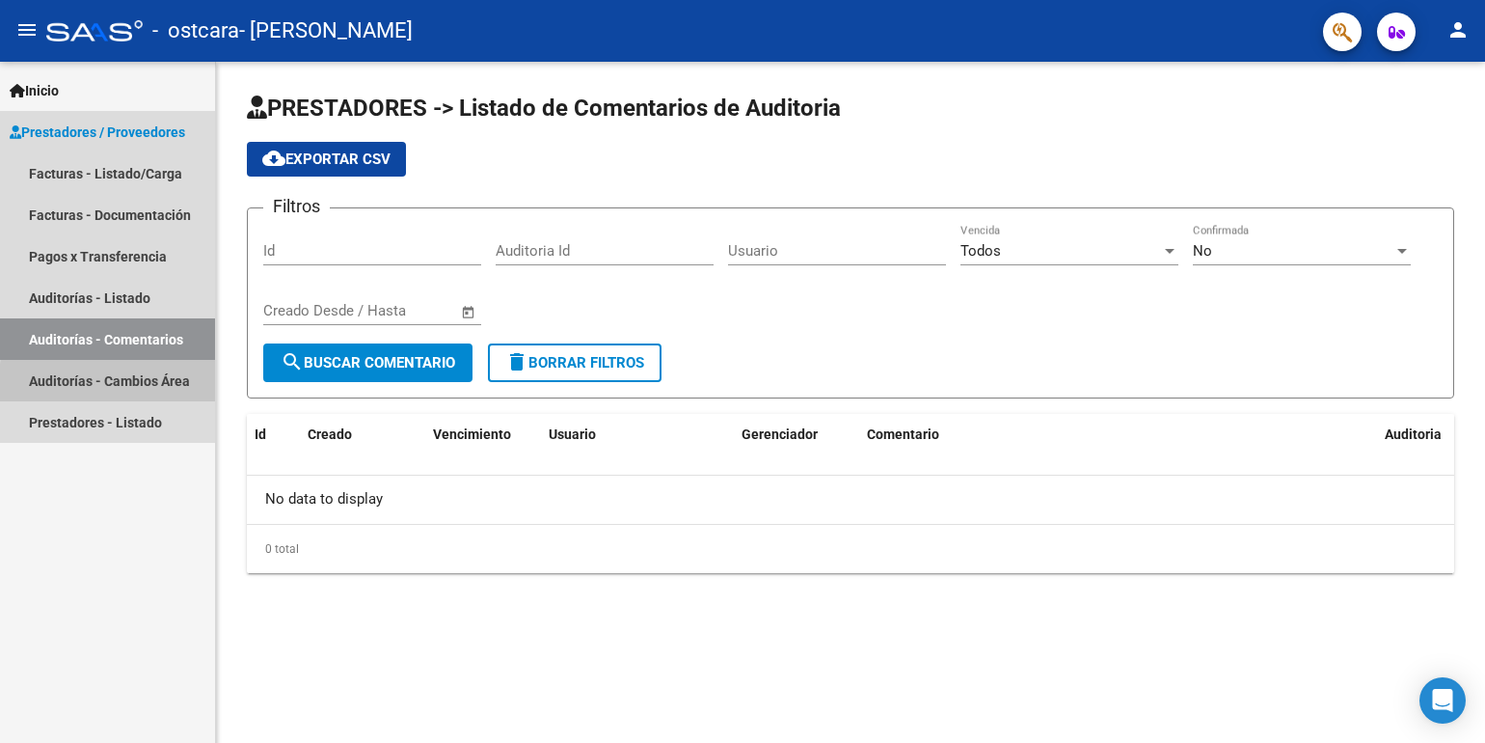
click at [119, 384] on link "Auditorías - Cambios Área" at bounding box center [107, 380] width 215 height 41
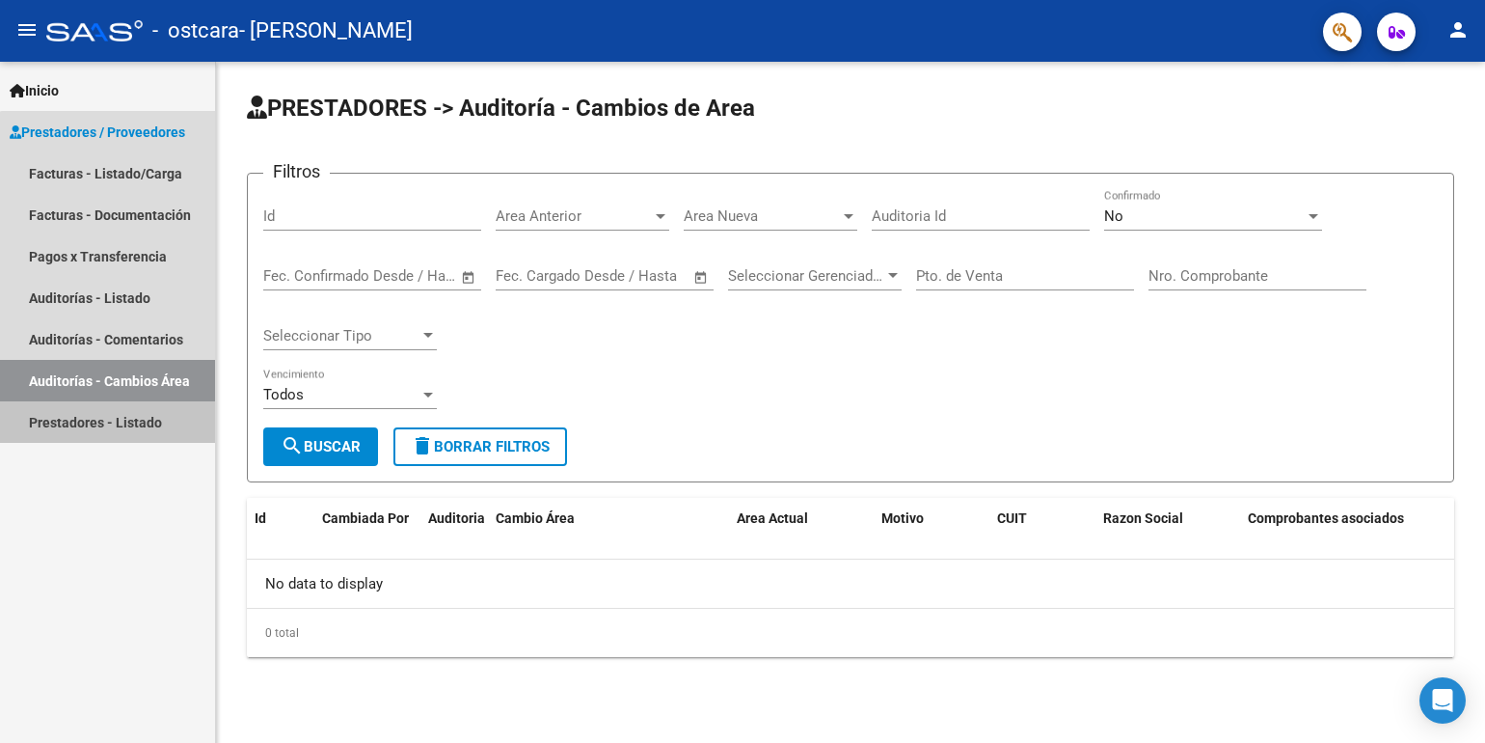
click at [111, 429] on link "Prestadores - Listado" at bounding box center [107, 421] width 215 height 41
